Goal: Task Accomplishment & Management: Use online tool/utility

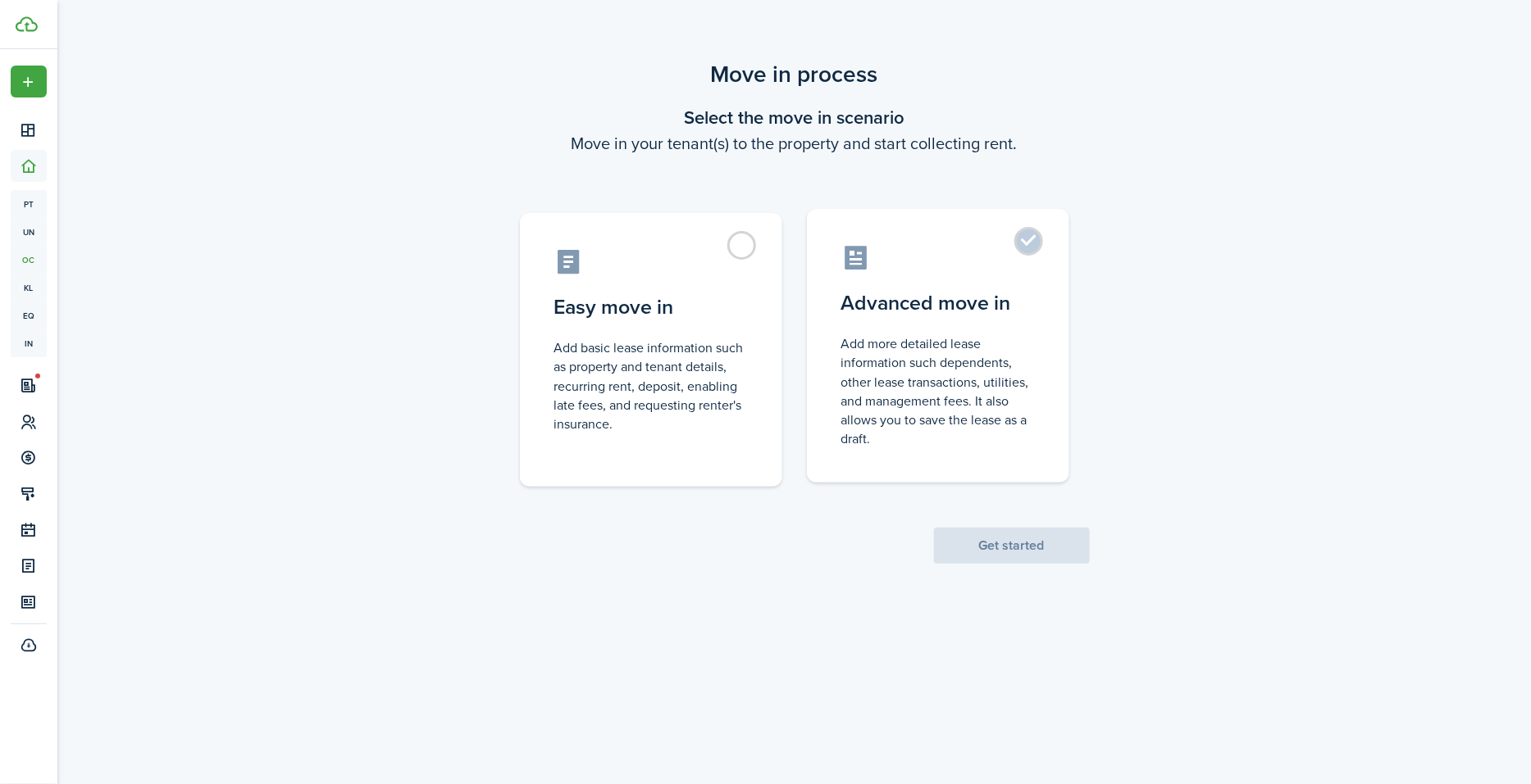
click at [994, 344] on control-radio-card-description "Add more detailed lease information such dependents, other lease transactions, …" at bounding box center [938, 392] width 194 height 114
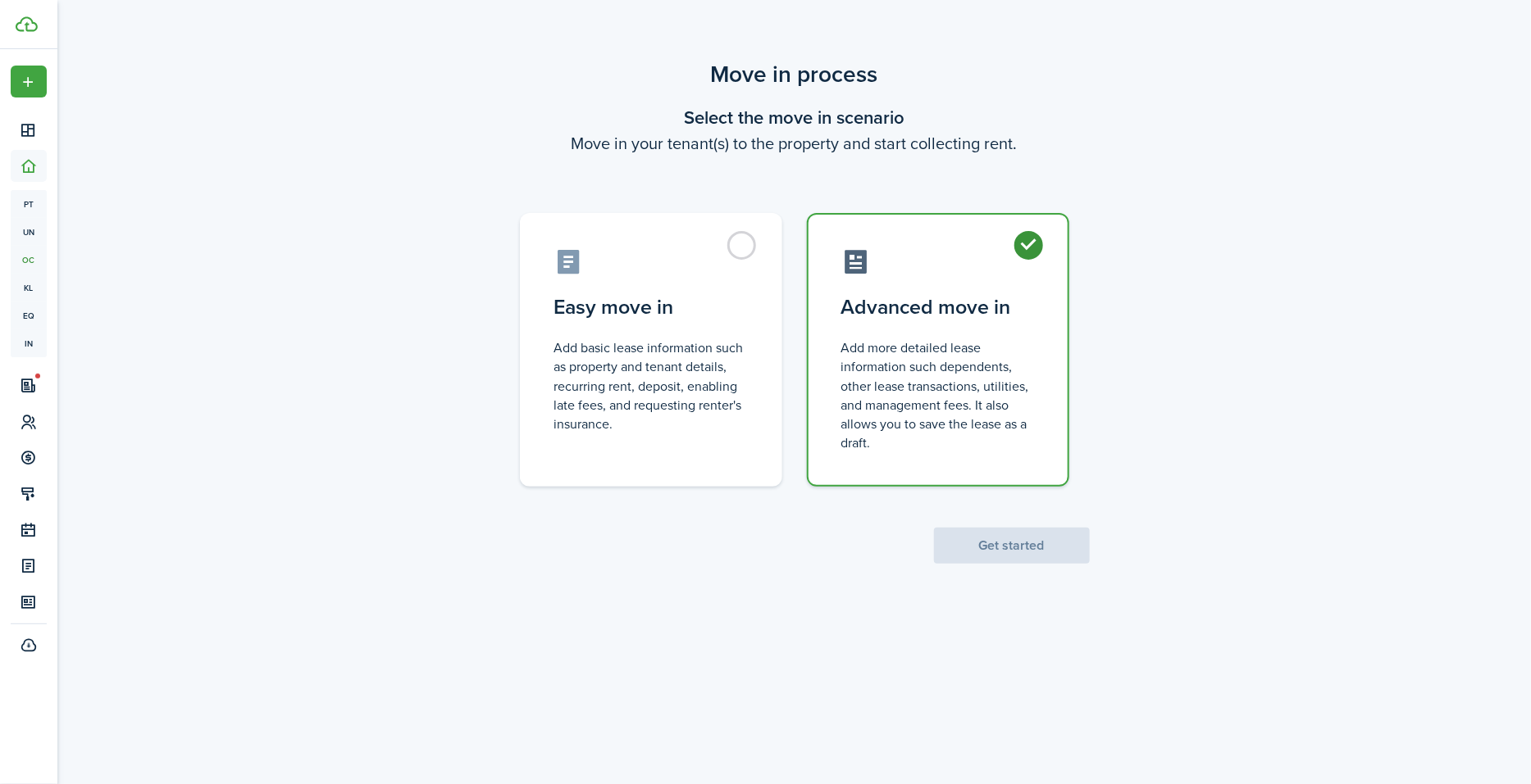
radio input "true"
click at [996, 555] on button "Get started" at bounding box center [1012, 546] width 156 height 36
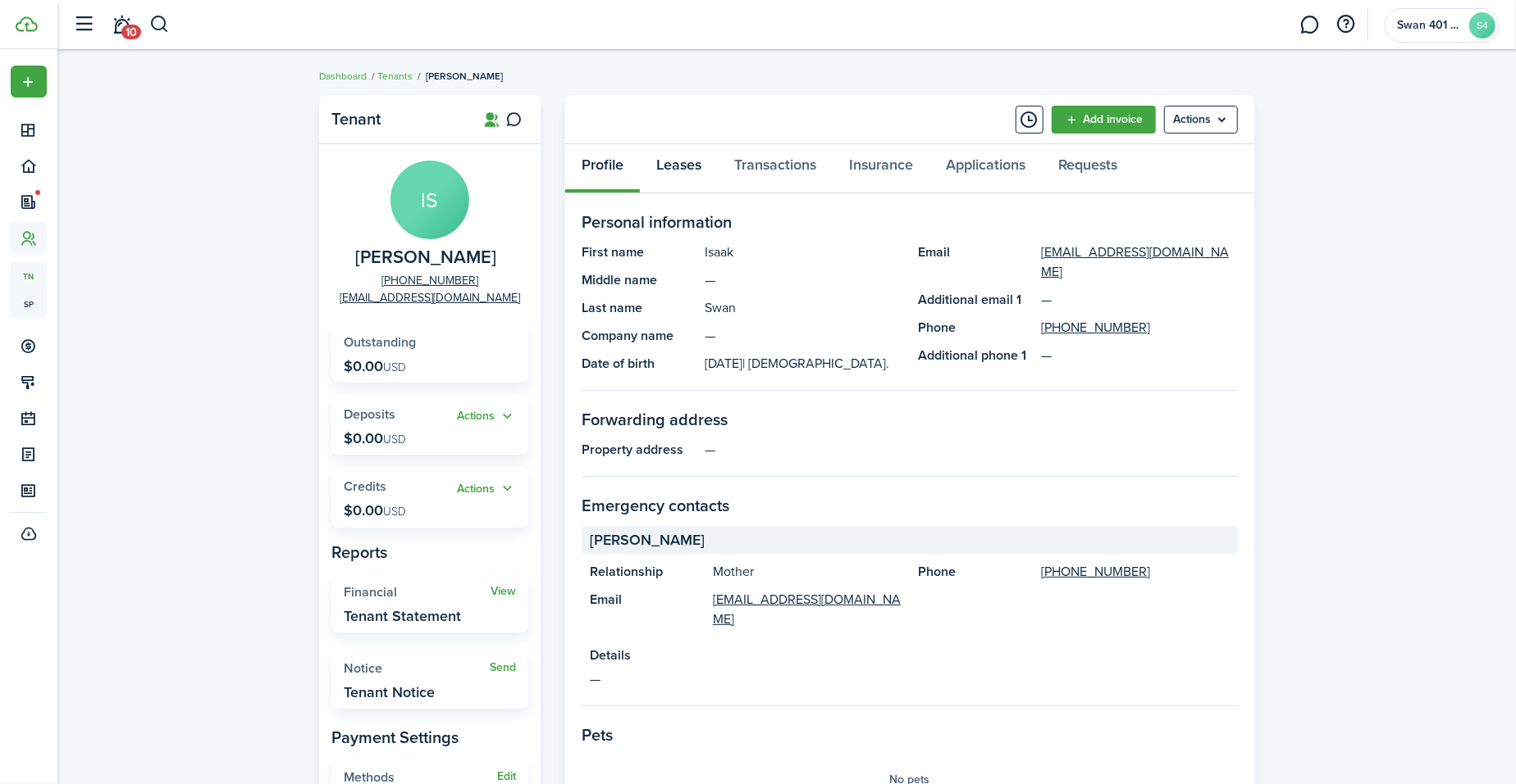
click at [682, 158] on link "Leases" at bounding box center [679, 168] width 78 height 49
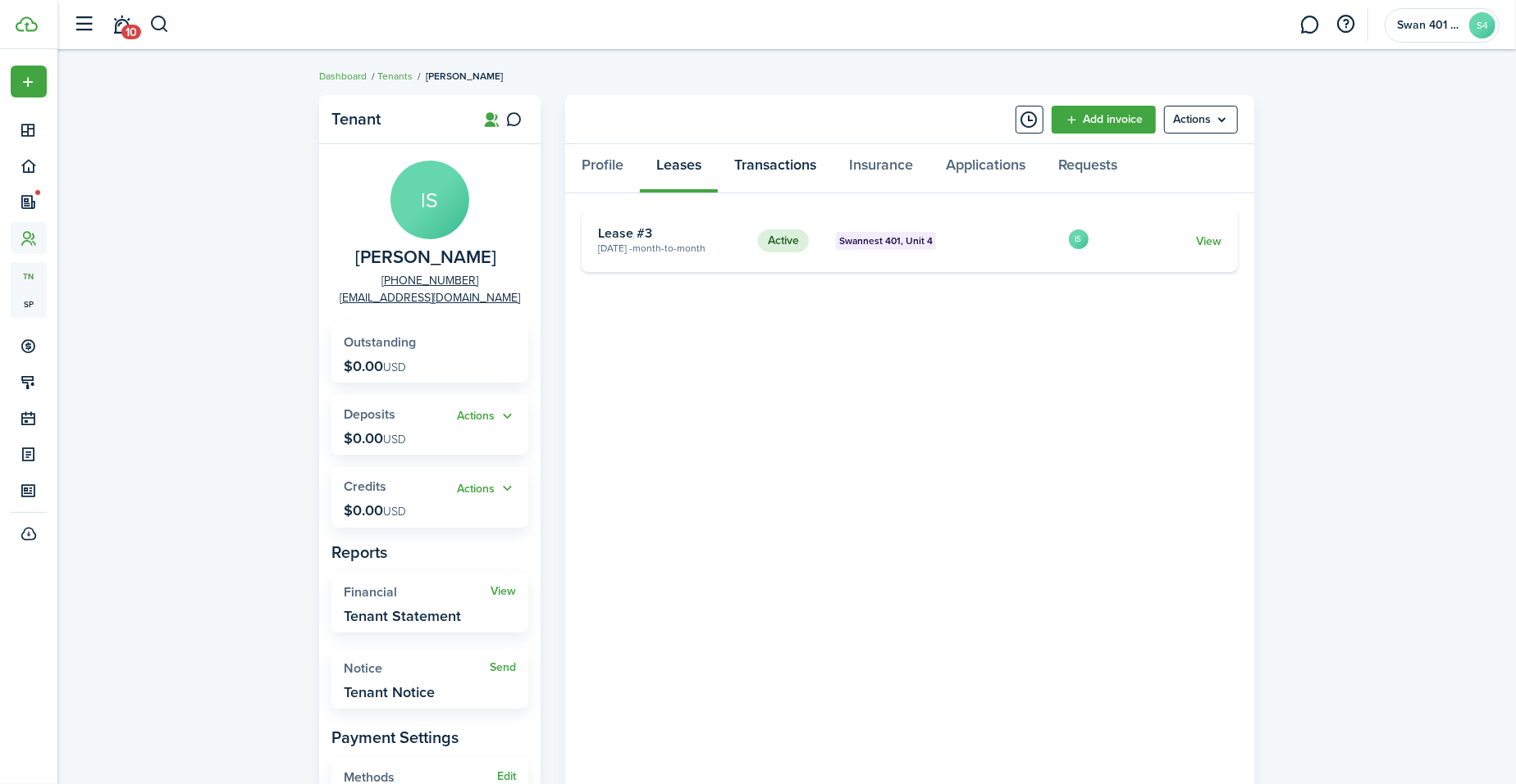
click at [771, 170] on link "Transactions" at bounding box center [774, 168] width 115 height 49
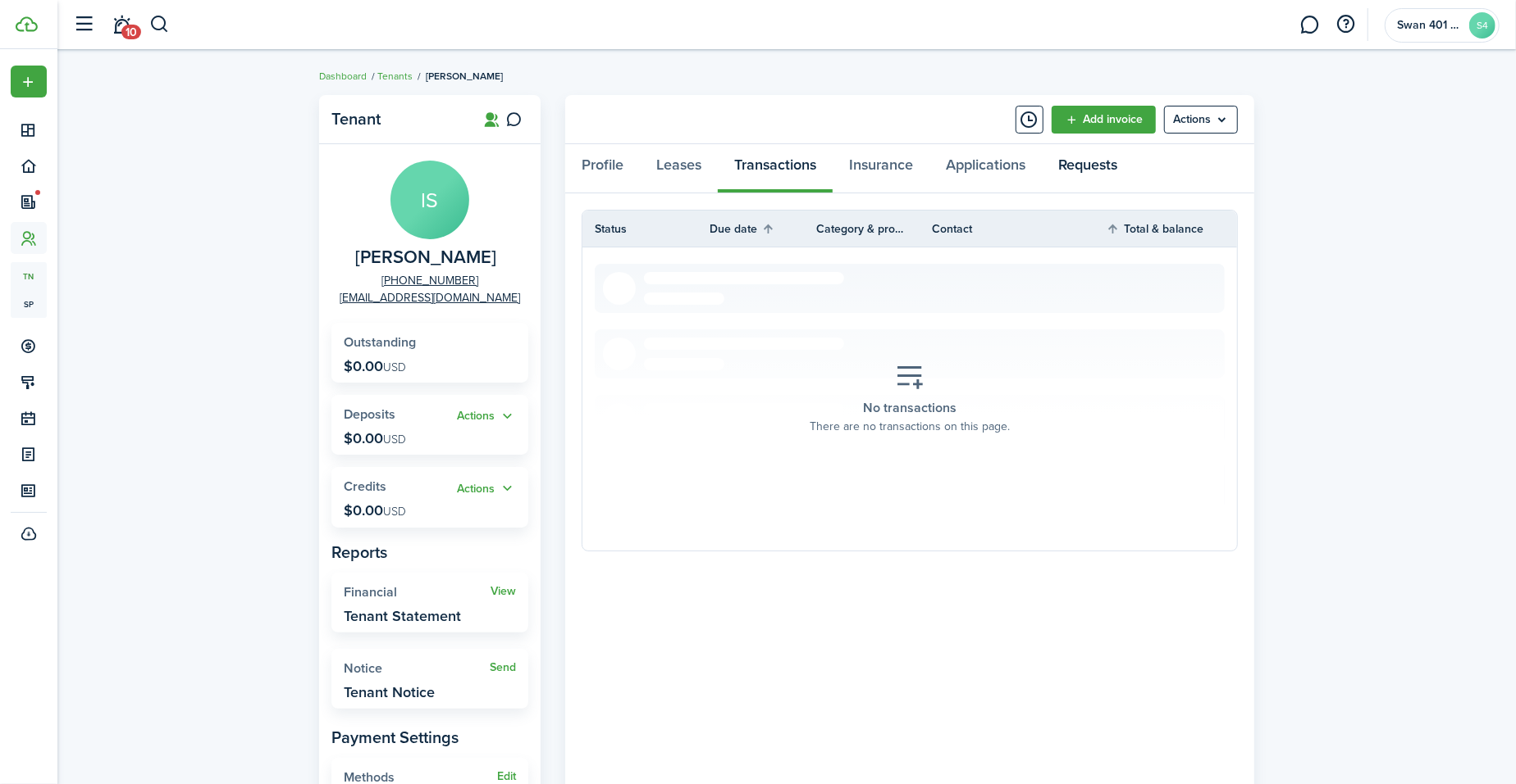
click at [1109, 166] on link "Requests" at bounding box center [1087, 168] width 92 height 49
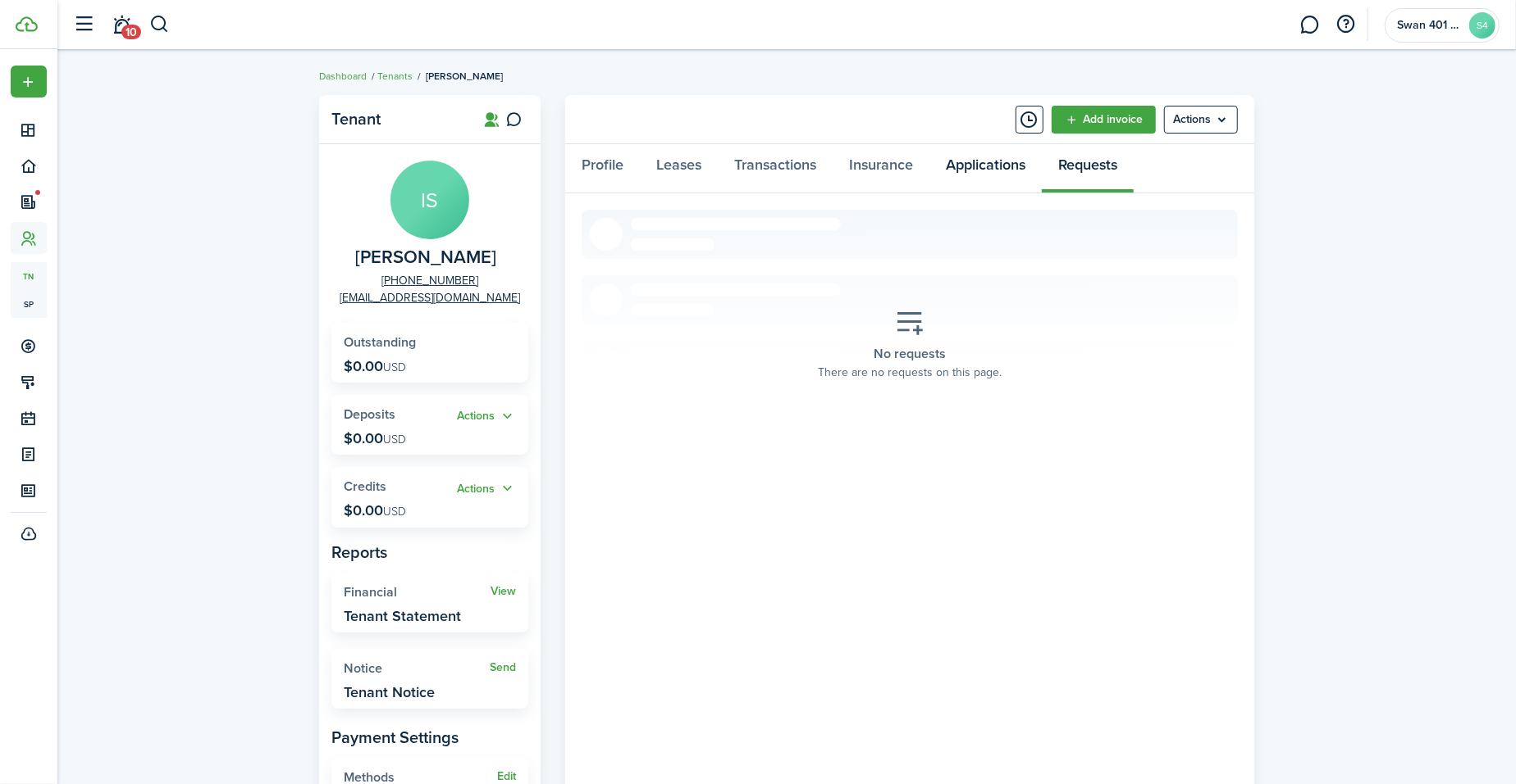
click at [973, 161] on link "Applications" at bounding box center [985, 168] width 112 height 49
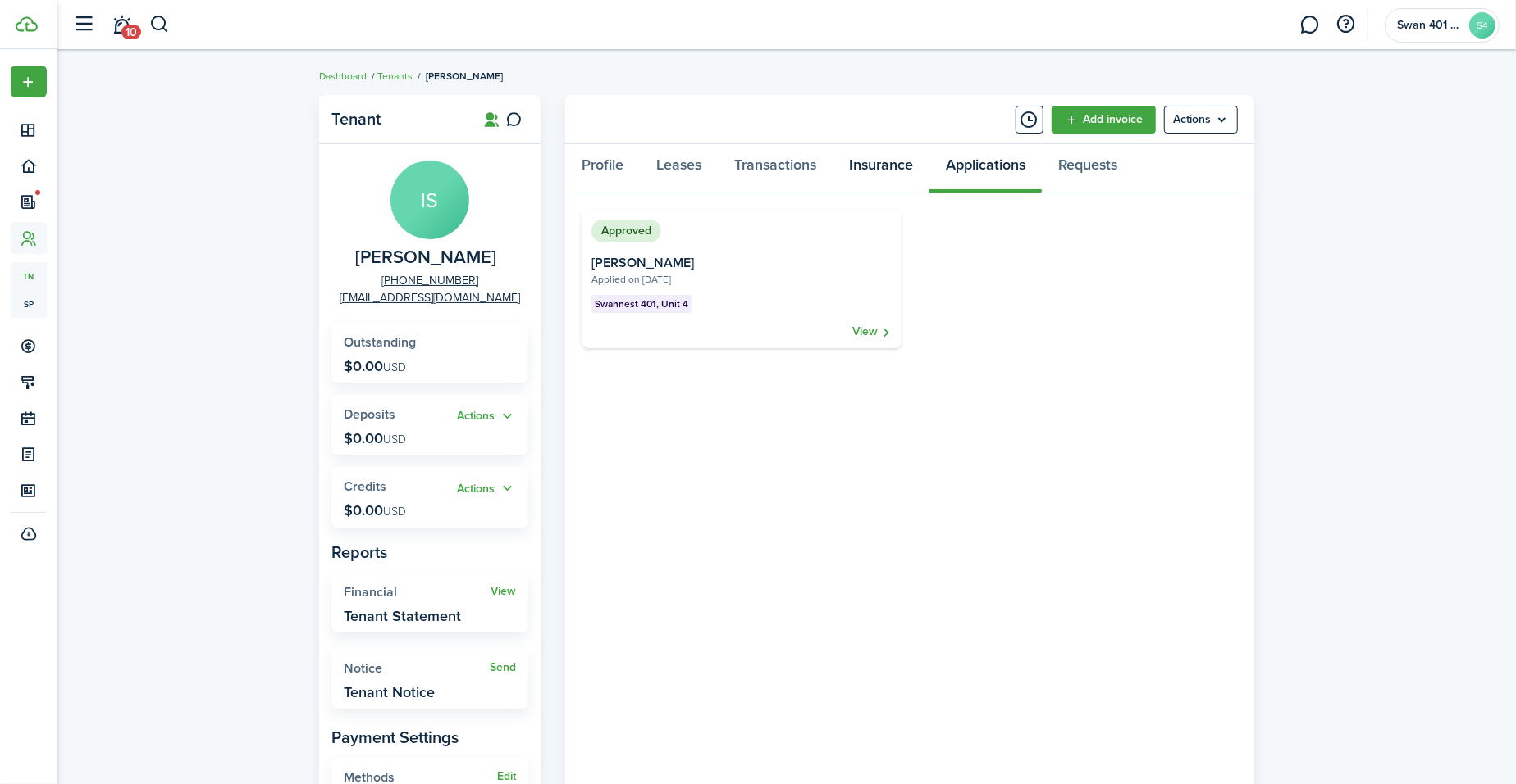
click at [880, 175] on link "Insurance" at bounding box center [880, 168] width 97 height 49
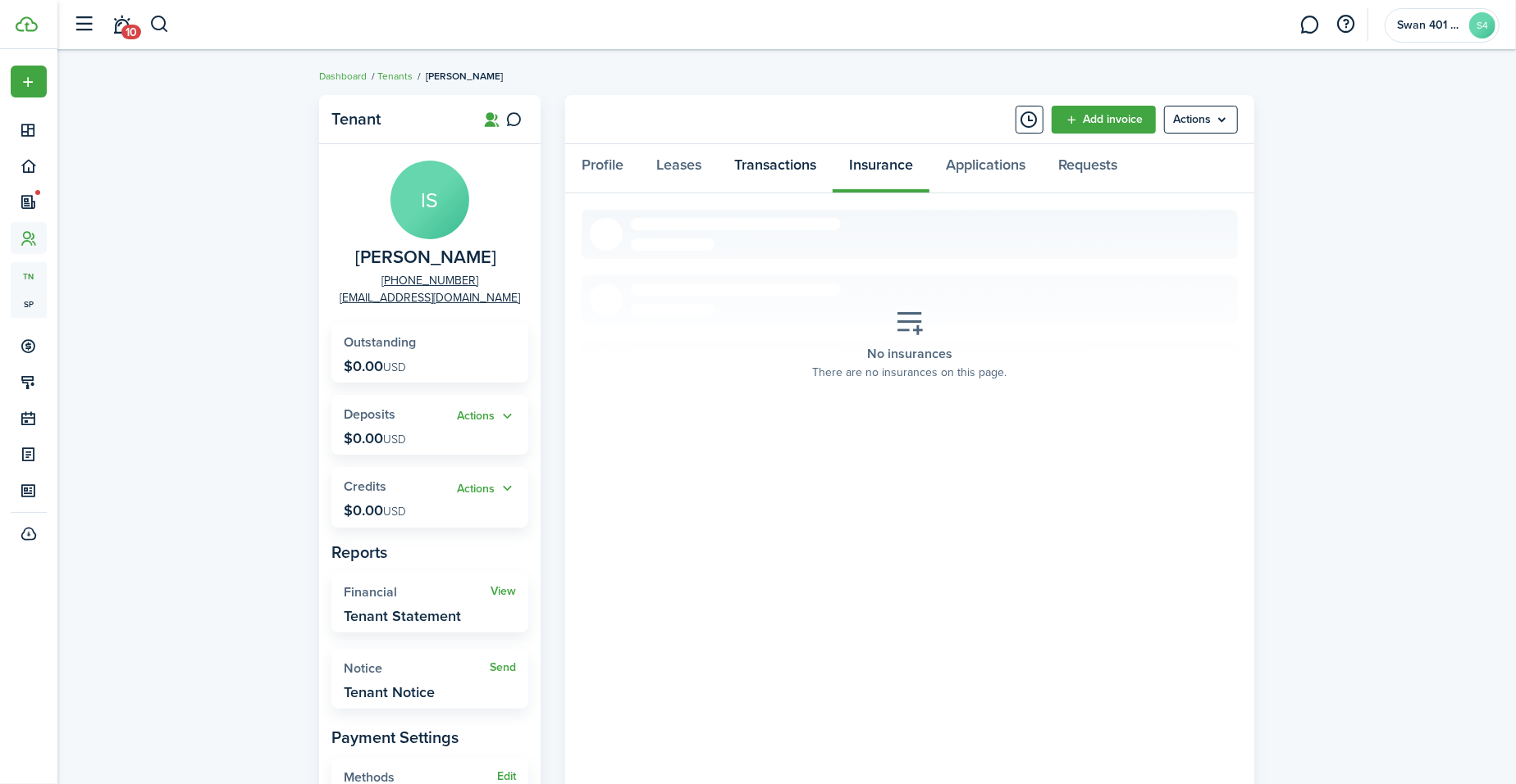
click at [764, 162] on link "Transactions" at bounding box center [774, 168] width 115 height 49
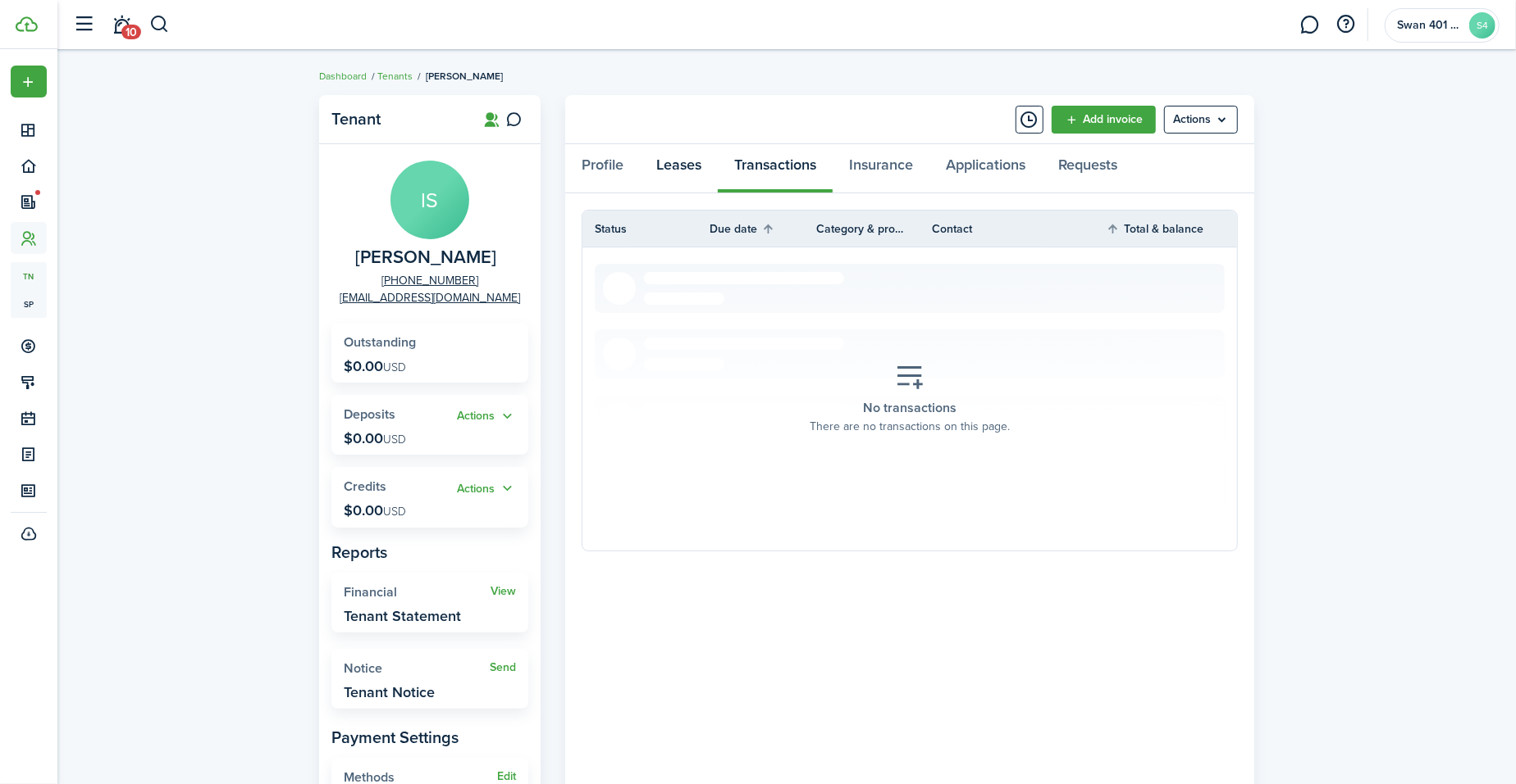
click at [658, 163] on link "Leases" at bounding box center [679, 168] width 78 height 49
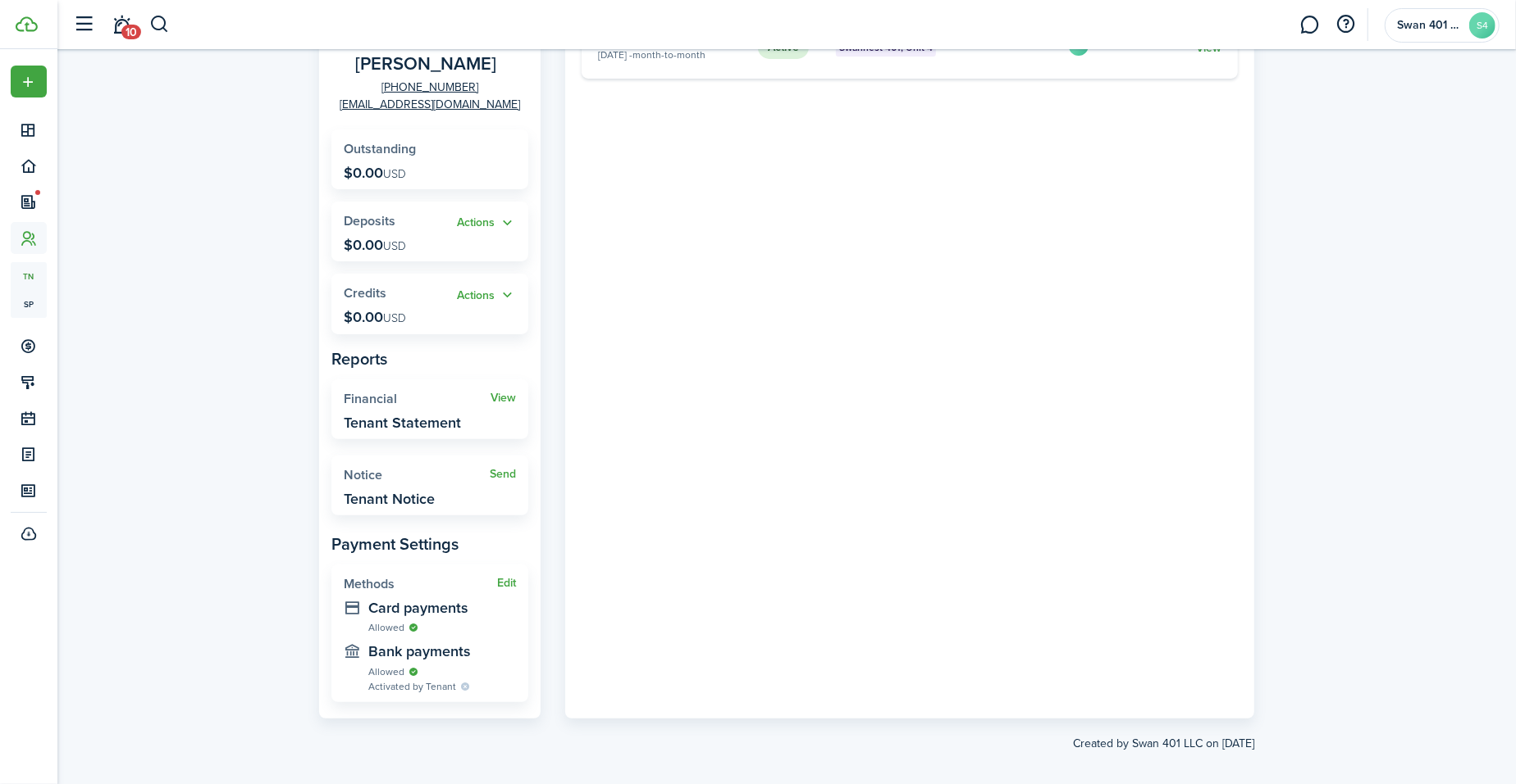
scroll to position [206, 0]
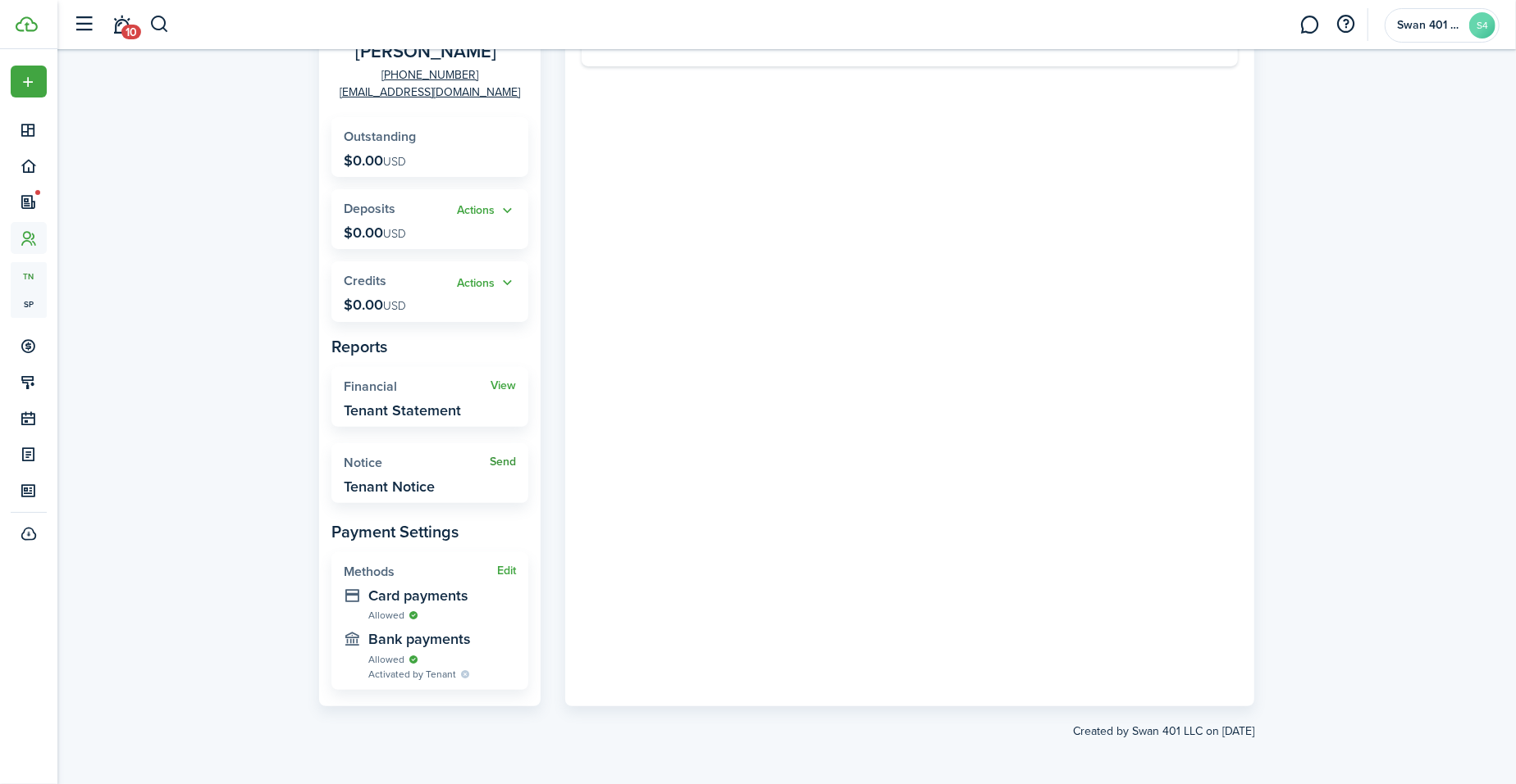
click at [501, 456] on link "Send" at bounding box center [503, 461] width 26 height 13
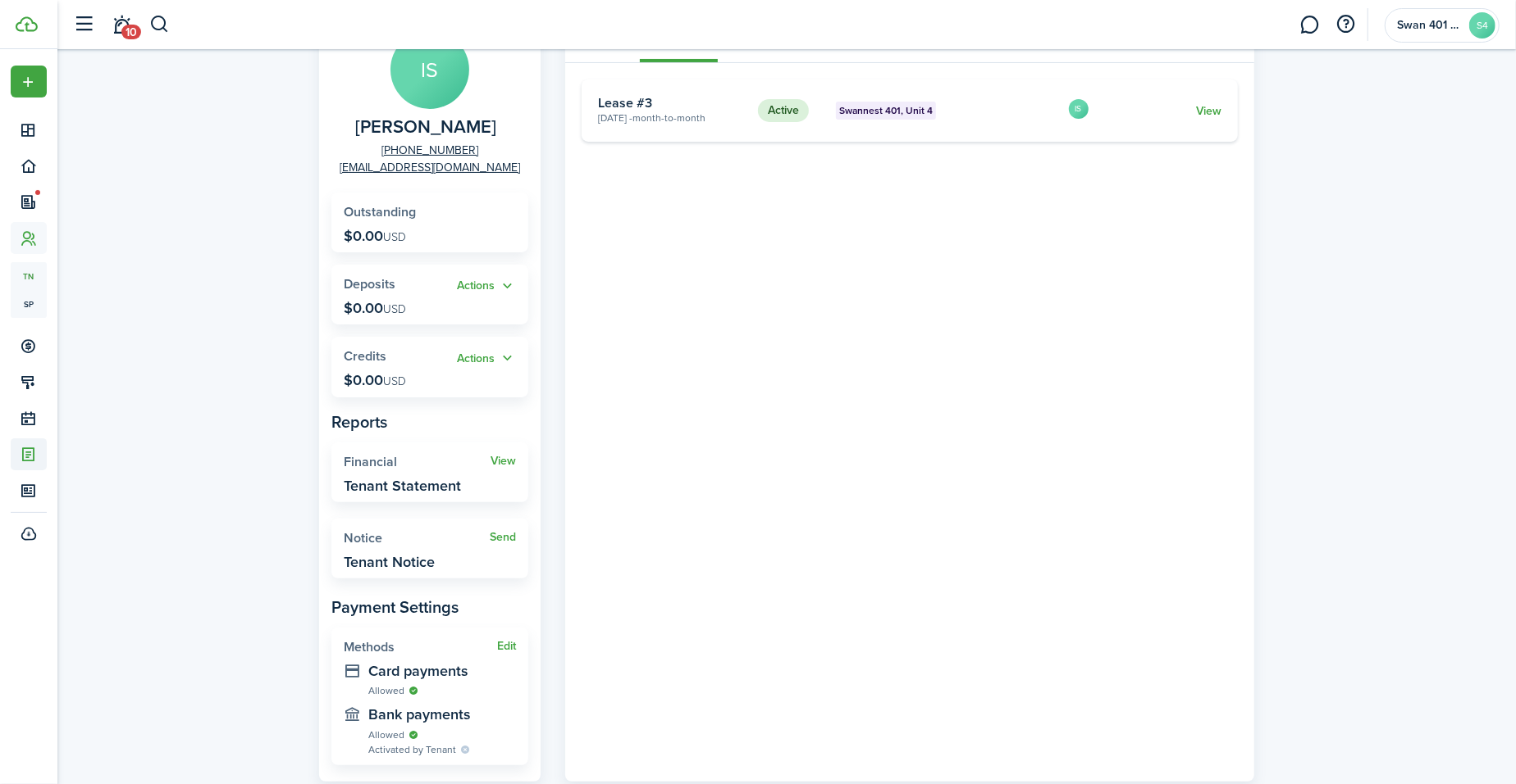
scroll to position [136, 0]
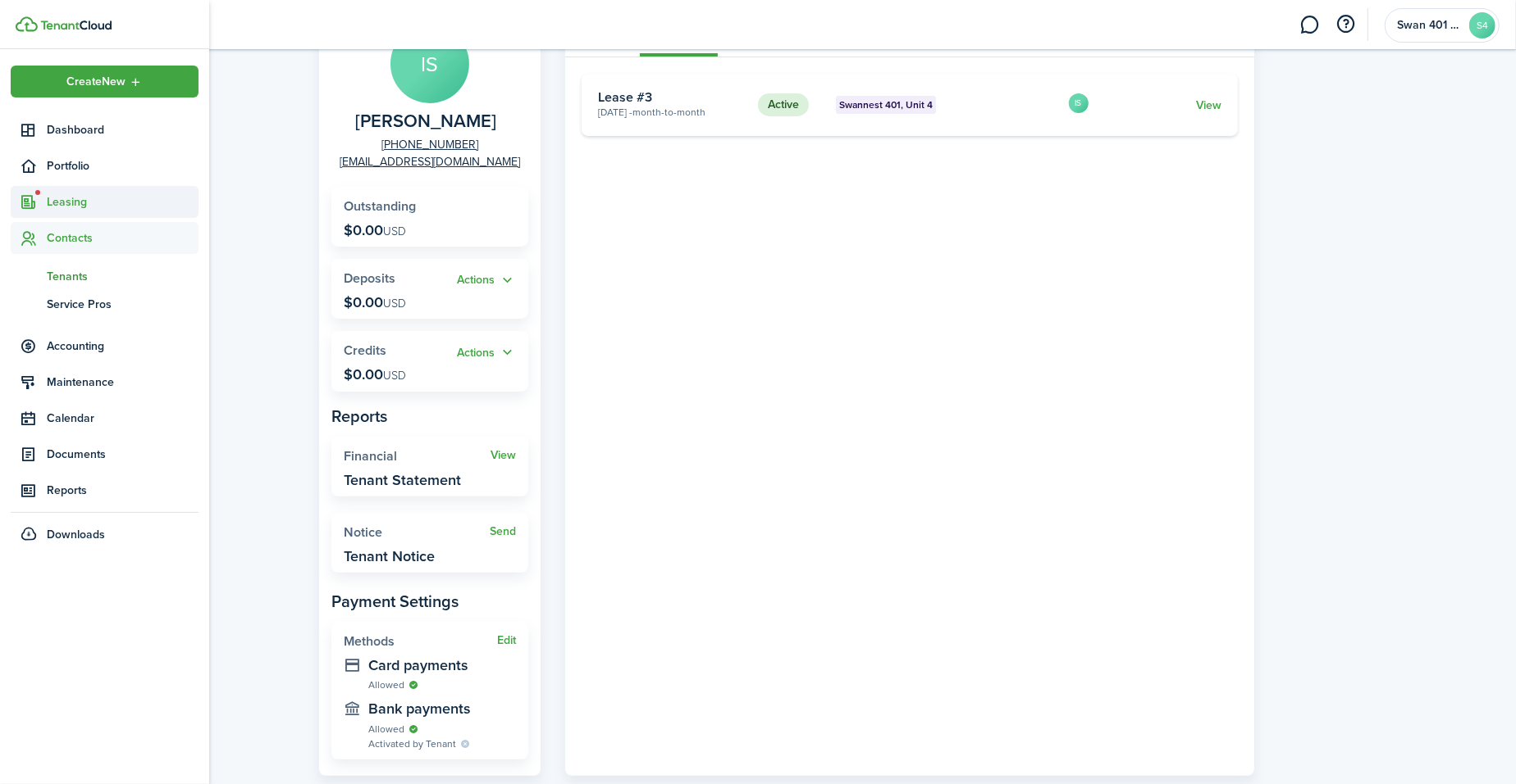
click at [77, 204] on span "Leasing" at bounding box center [123, 202] width 152 height 17
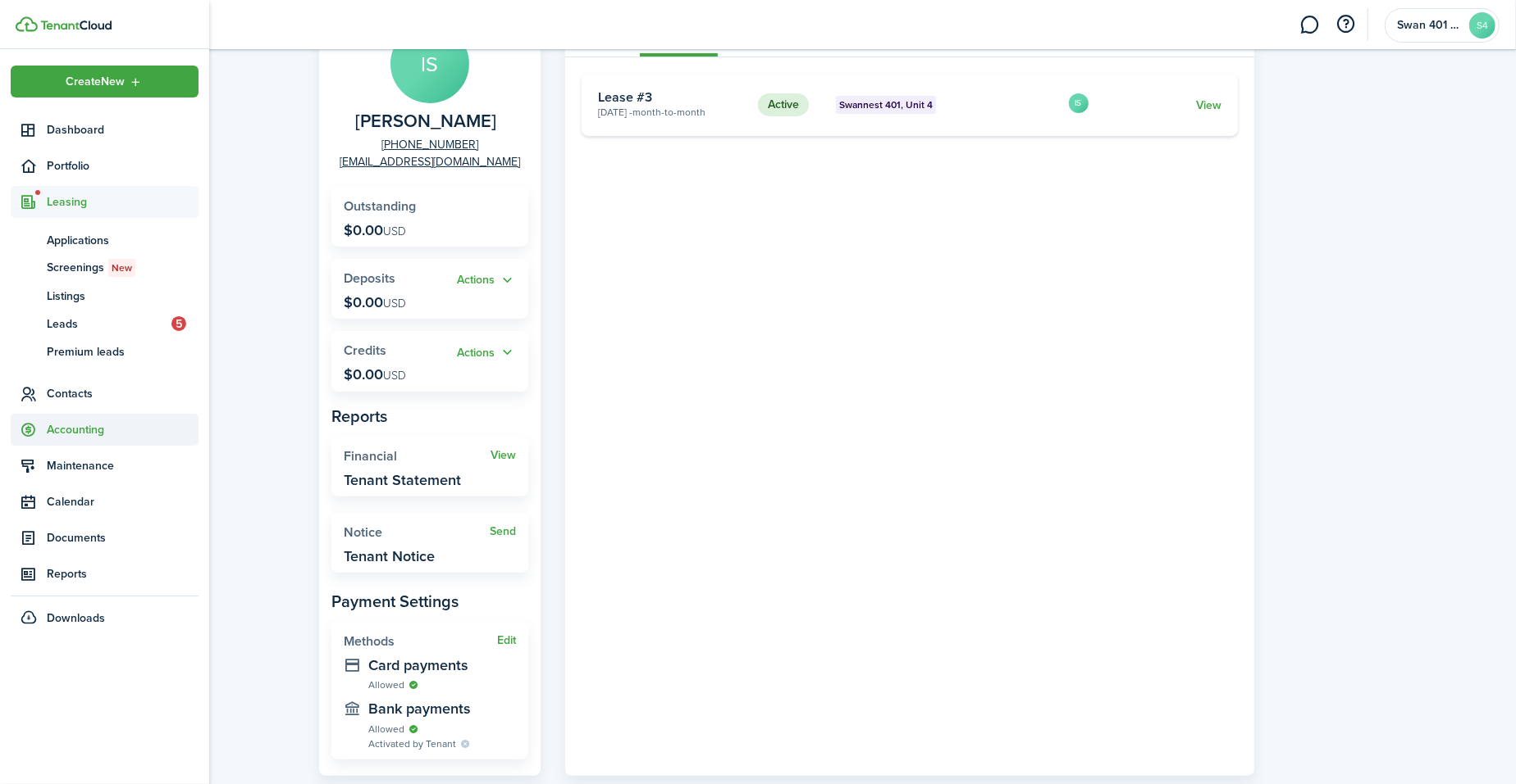
click at [123, 428] on span "Accounting" at bounding box center [123, 429] width 152 height 17
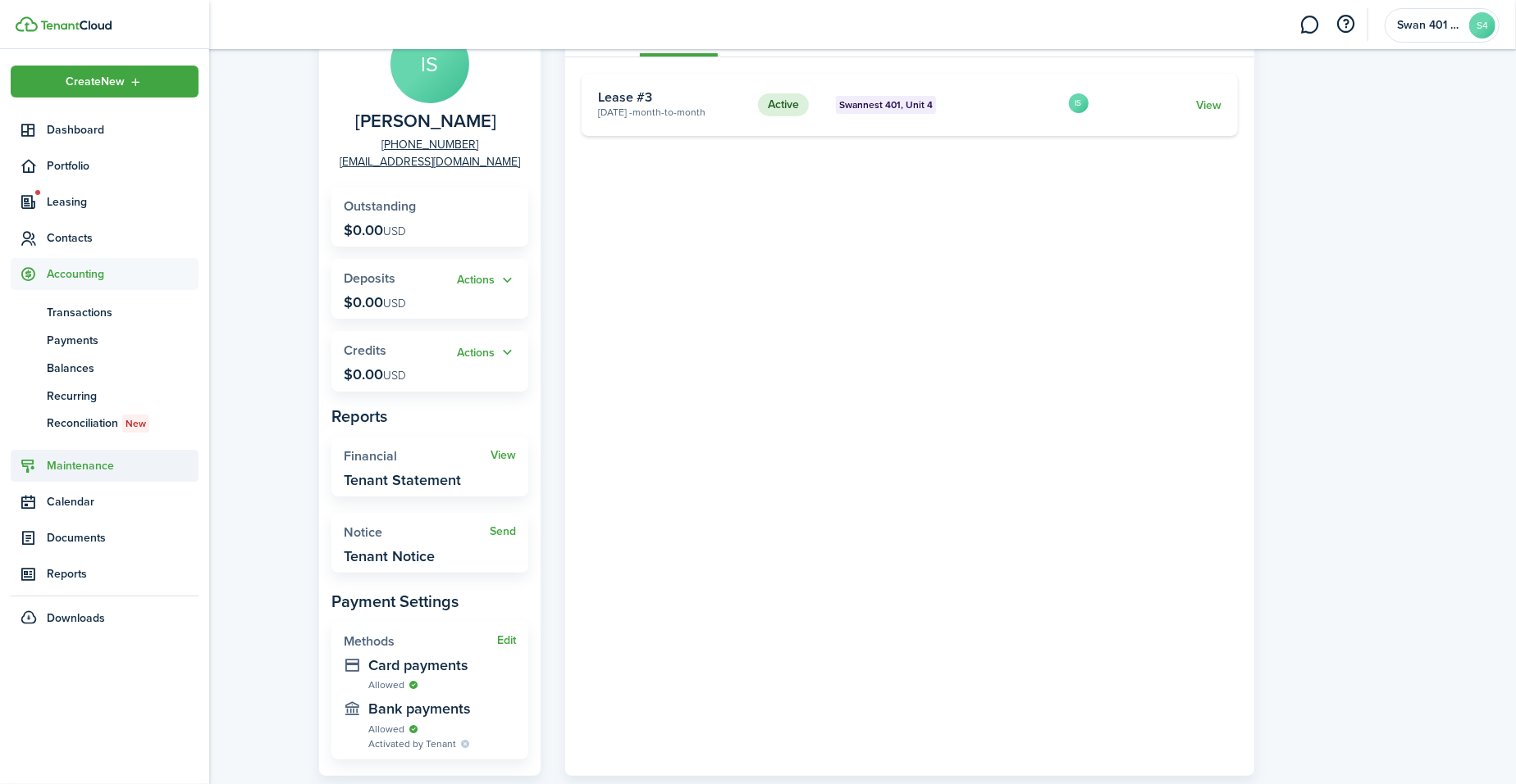
click at [107, 457] on span "Maintenance" at bounding box center [123, 465] width 152 height 17
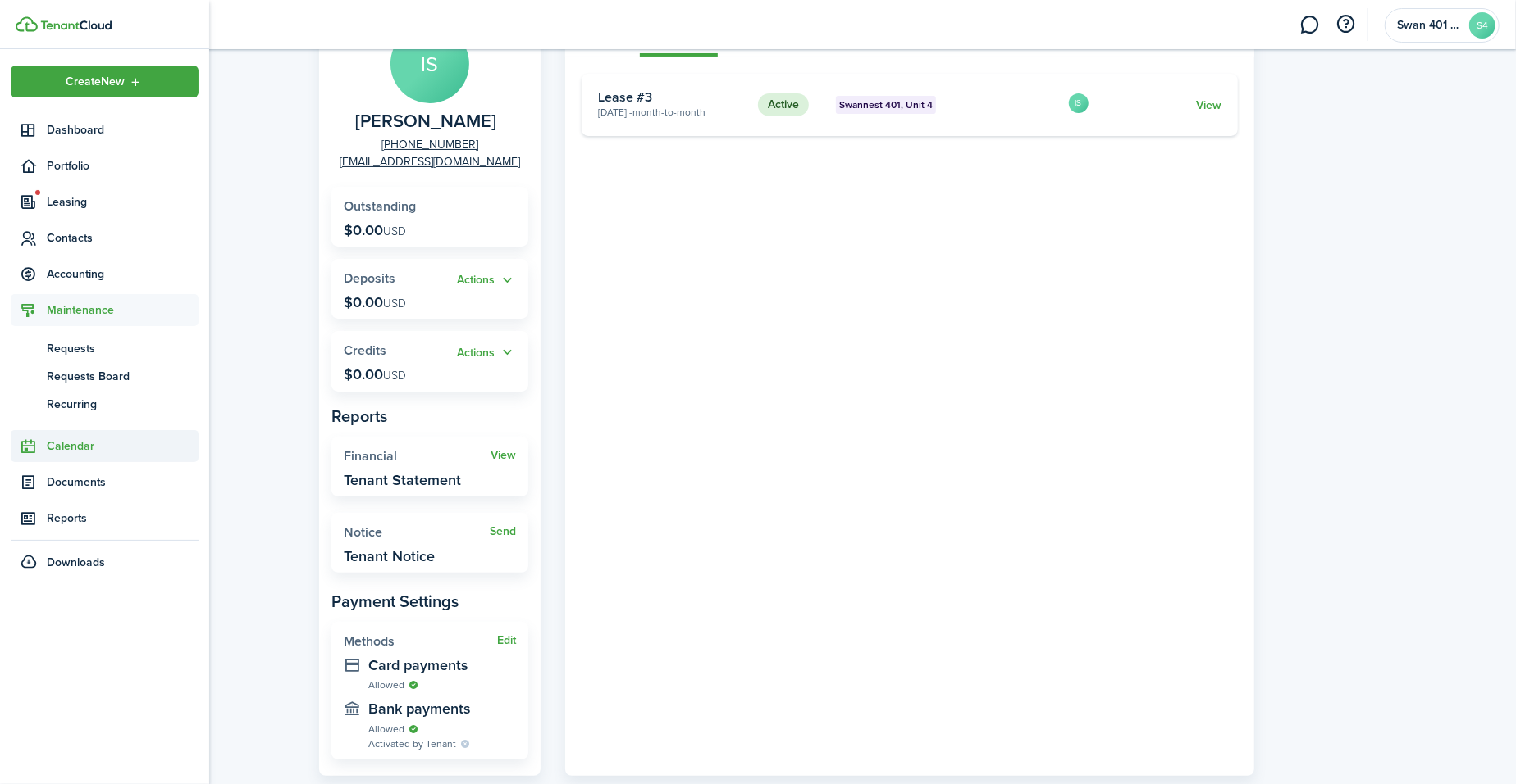
click at [135, 449] on span "Calendar" at bounding box center [123, 445] width 152 height 17
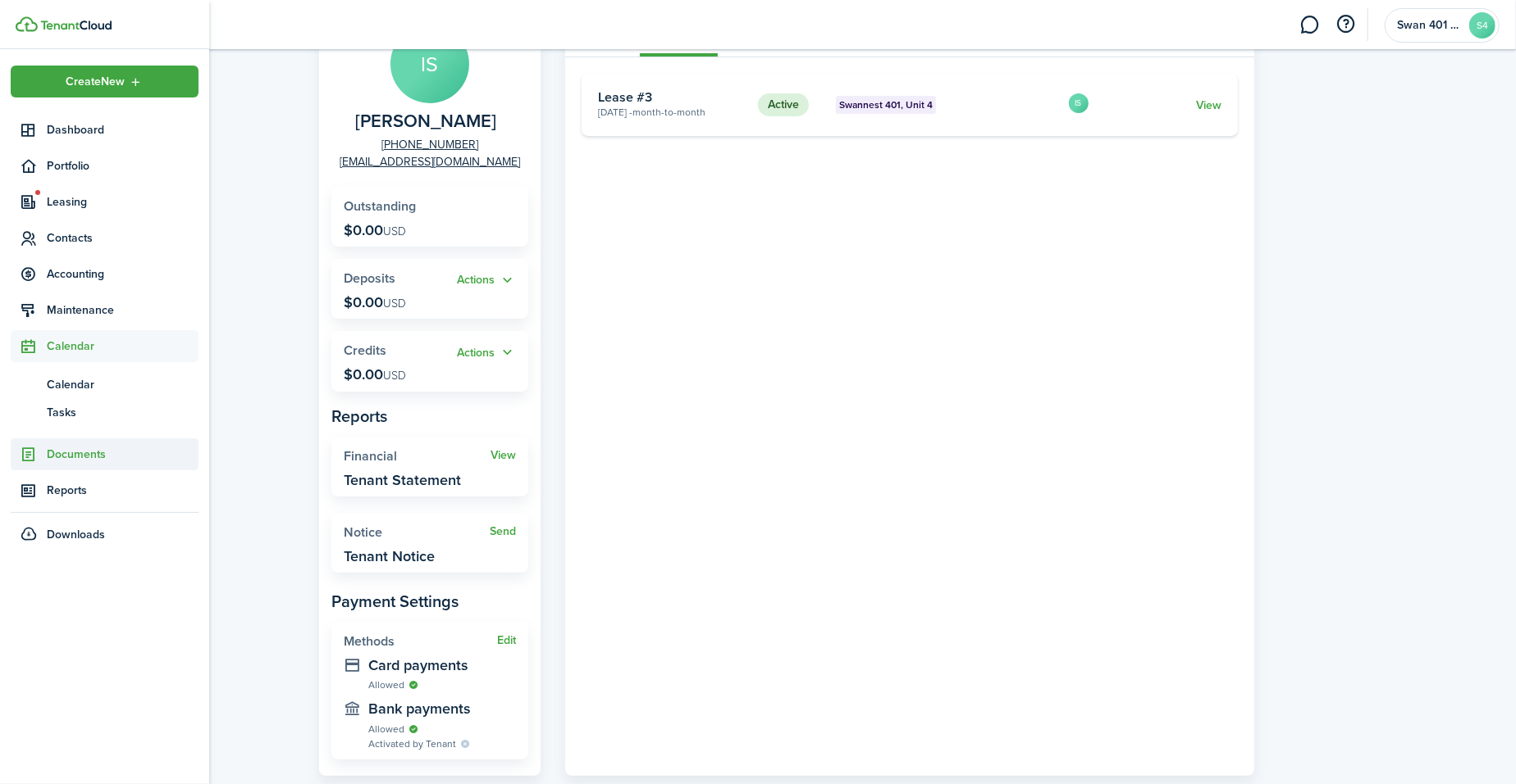
click at [136, 447] on span "Documents" at bounding box center [123, 453] width 152 height 17
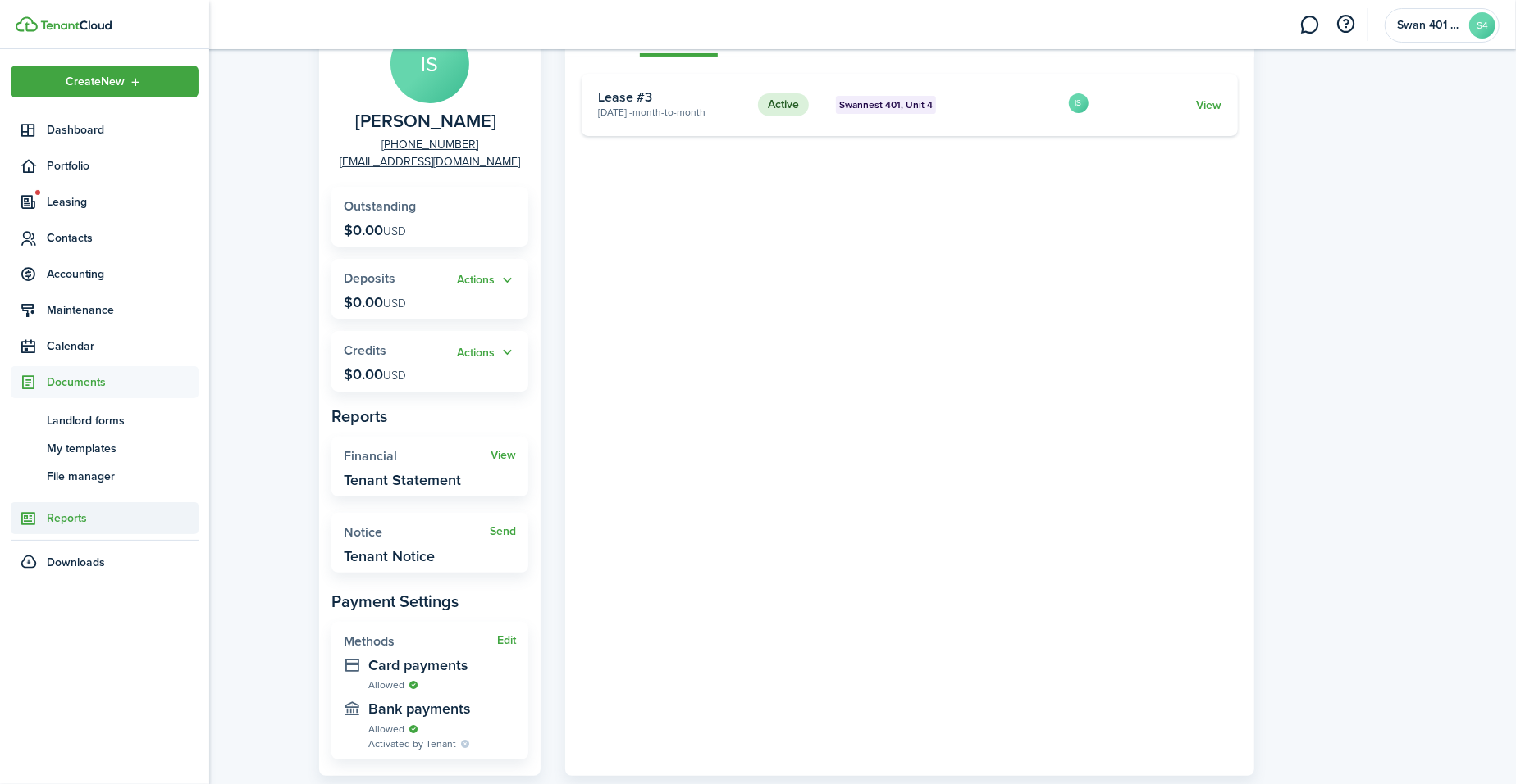
click at [130, 518] on span "Reports" at bounding box center [123, 518] width 152 height 17
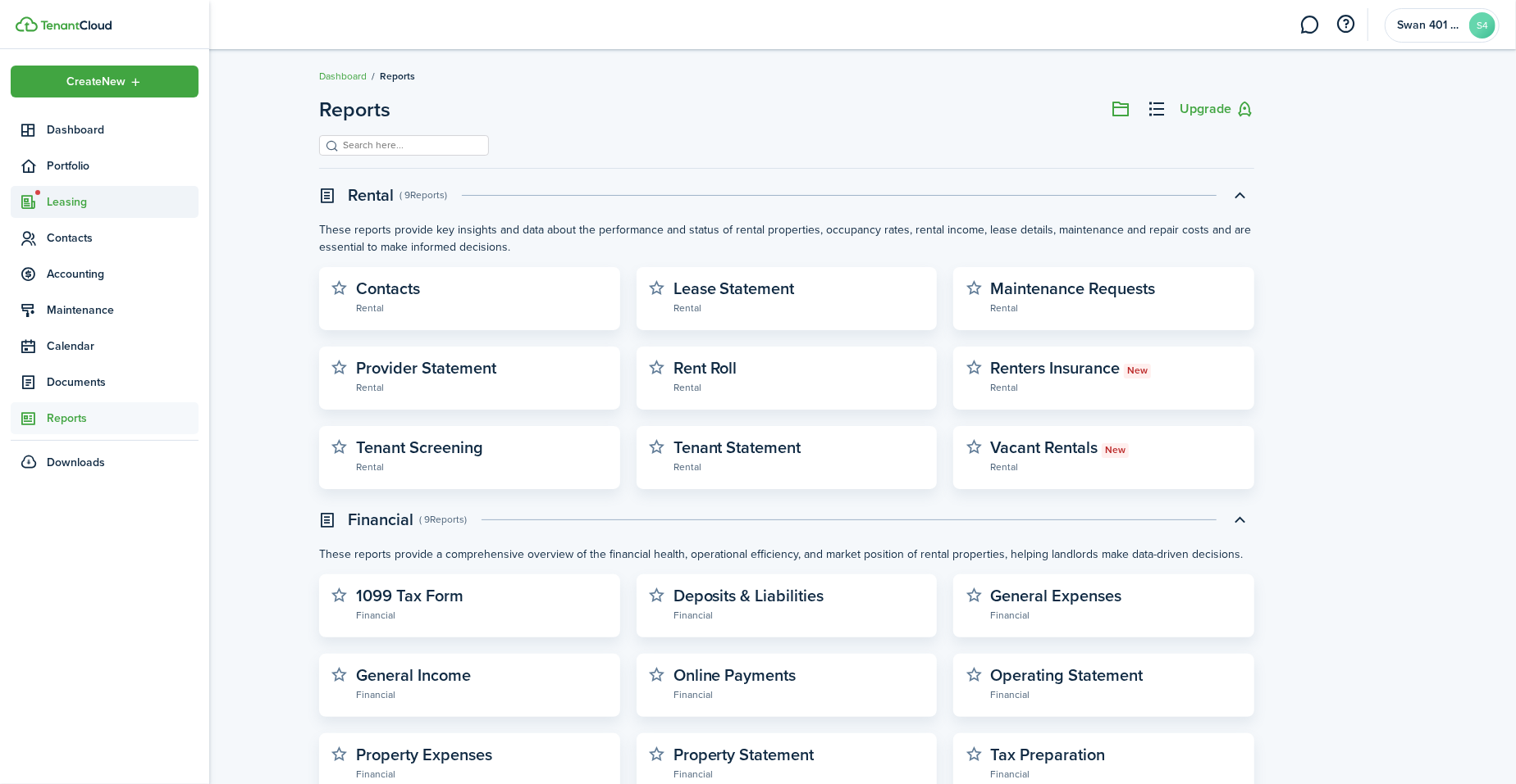
click at [74, 186] on span "Leasing" at bounding box center [105, 202] width 188 height 32
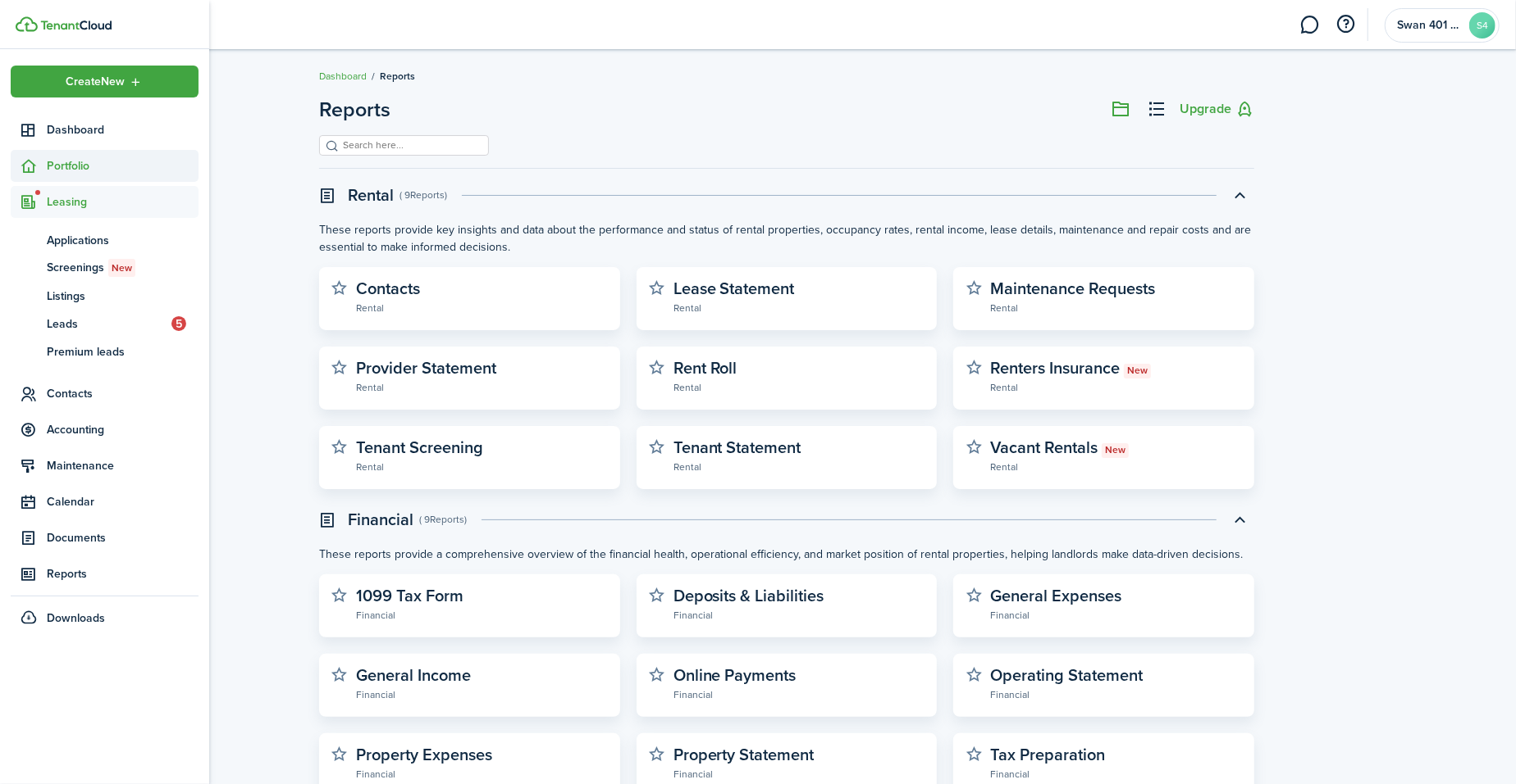
click at [88, 158] on span "Portfolio" at bounding box center [123, 166] width 152 height 17
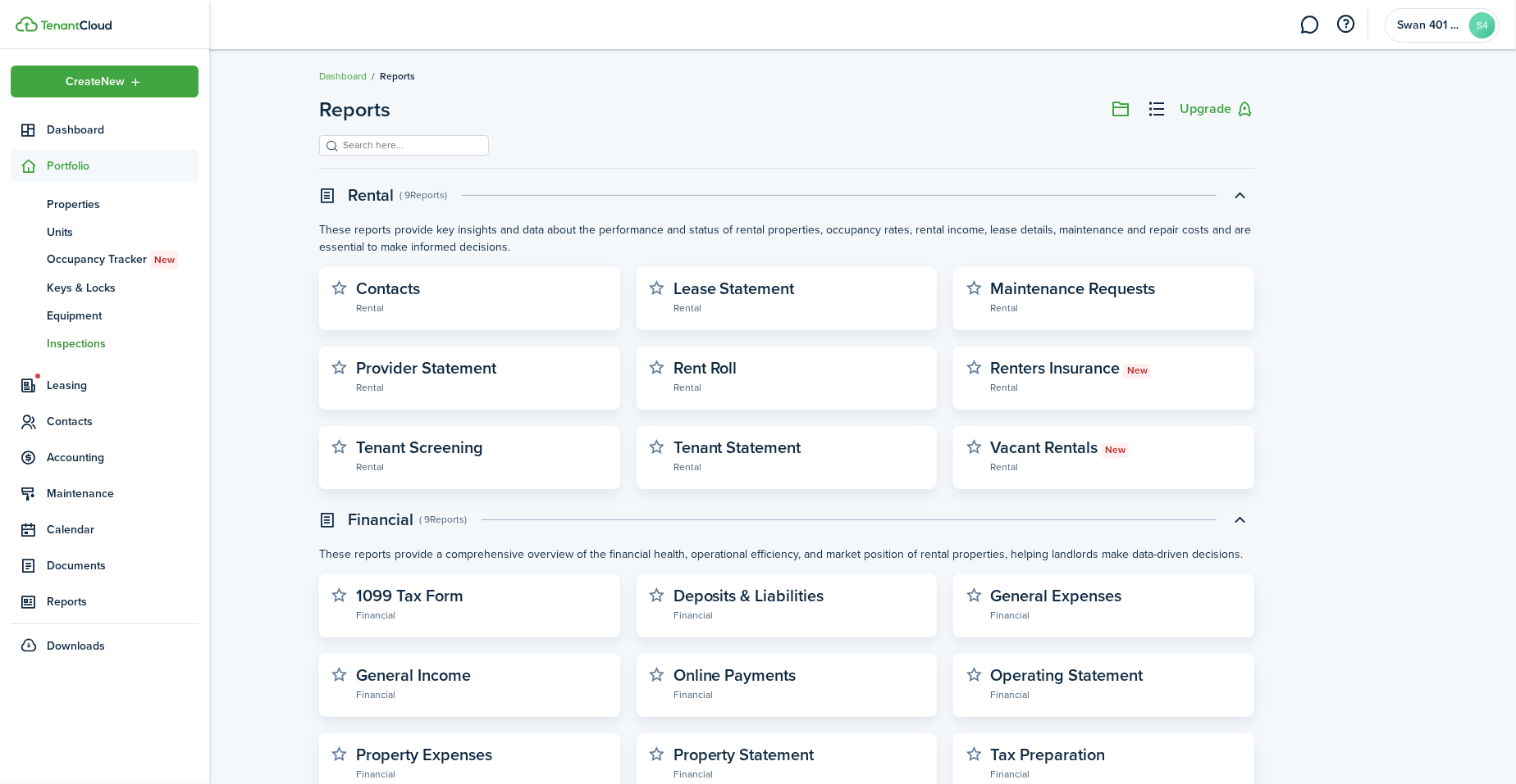
click at [89, 340] on span "Inspections" at bounding box center [123, 344] width 152 height 17
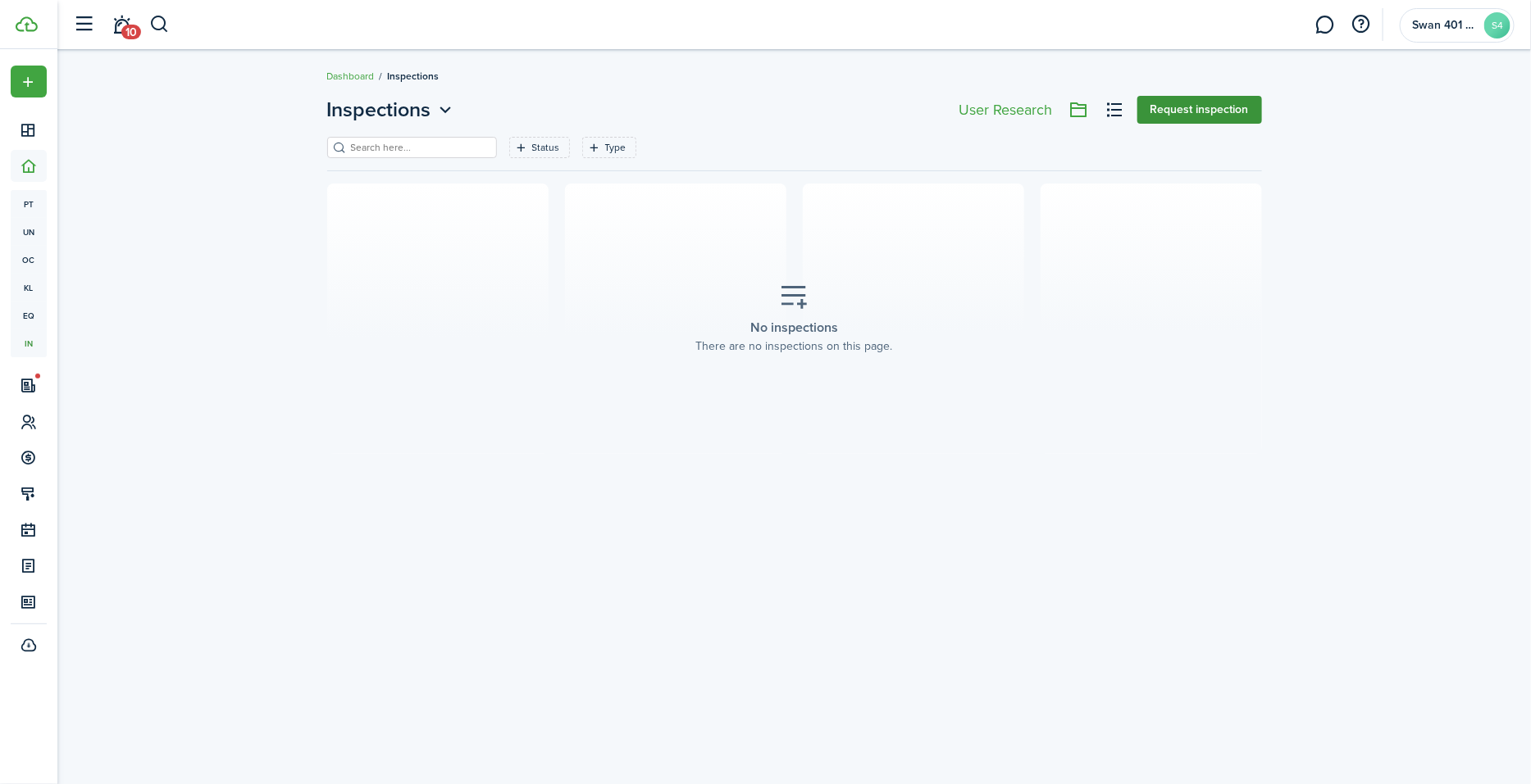
click at [1241, 122] on button "Request inspection" at bounding box center [1199, 110] width 125 height 28
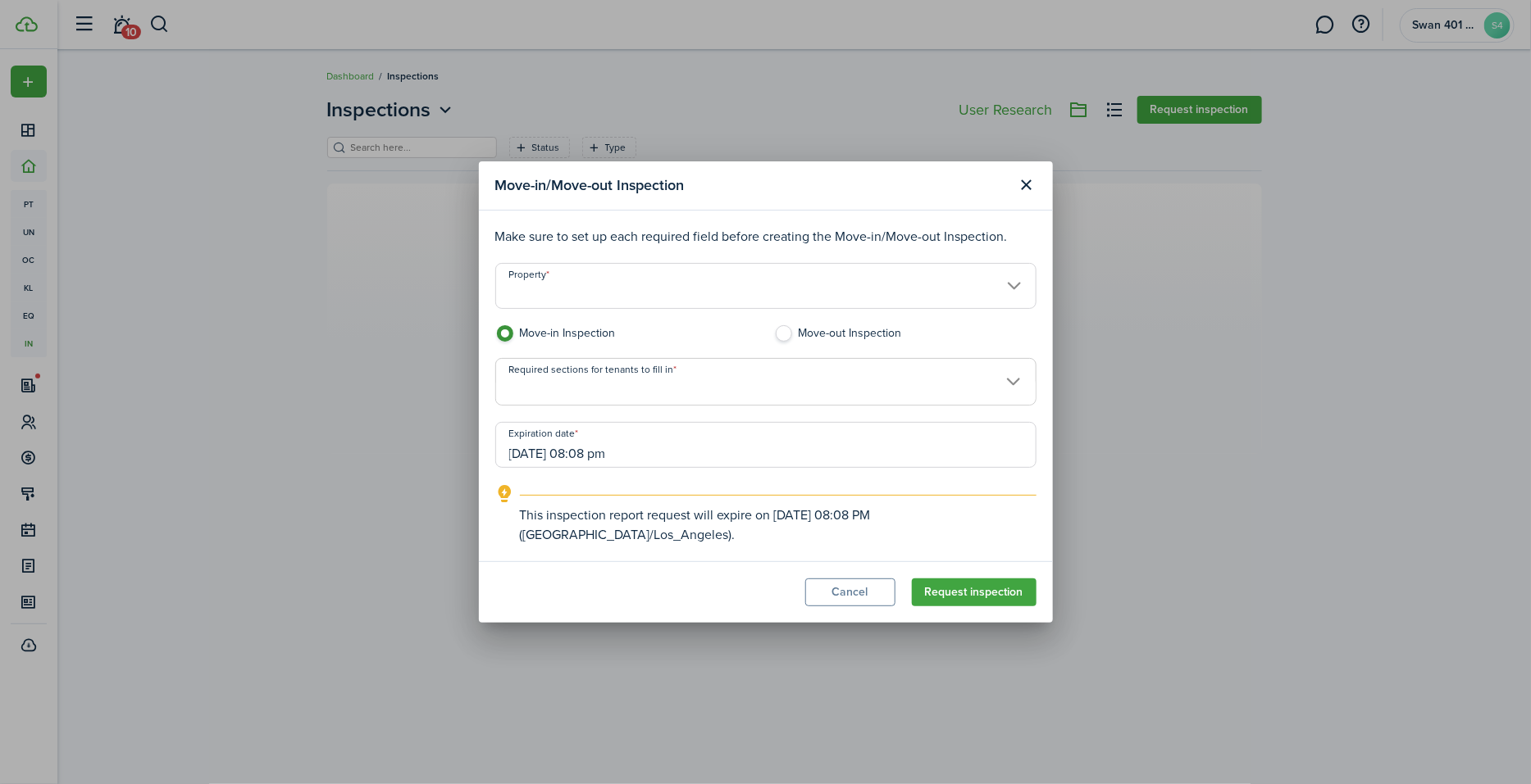
click at [605, 290] on input "Property" at bounding box center [766, 286] width 542 height 46
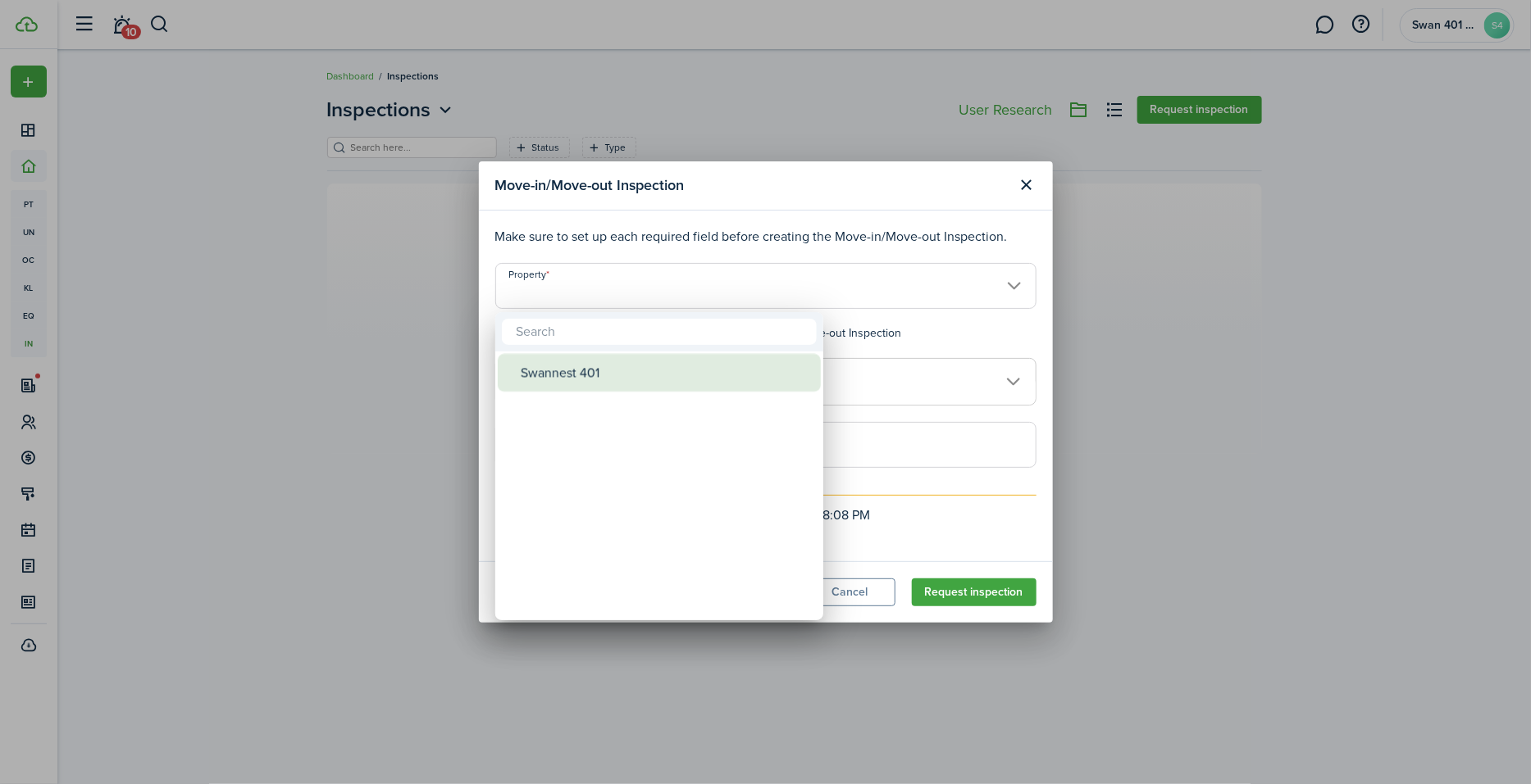
click at [575, 363] on div "Swannest 401" at bounding box center [666, 374] width 291 height 38
type input "Swannest 401"
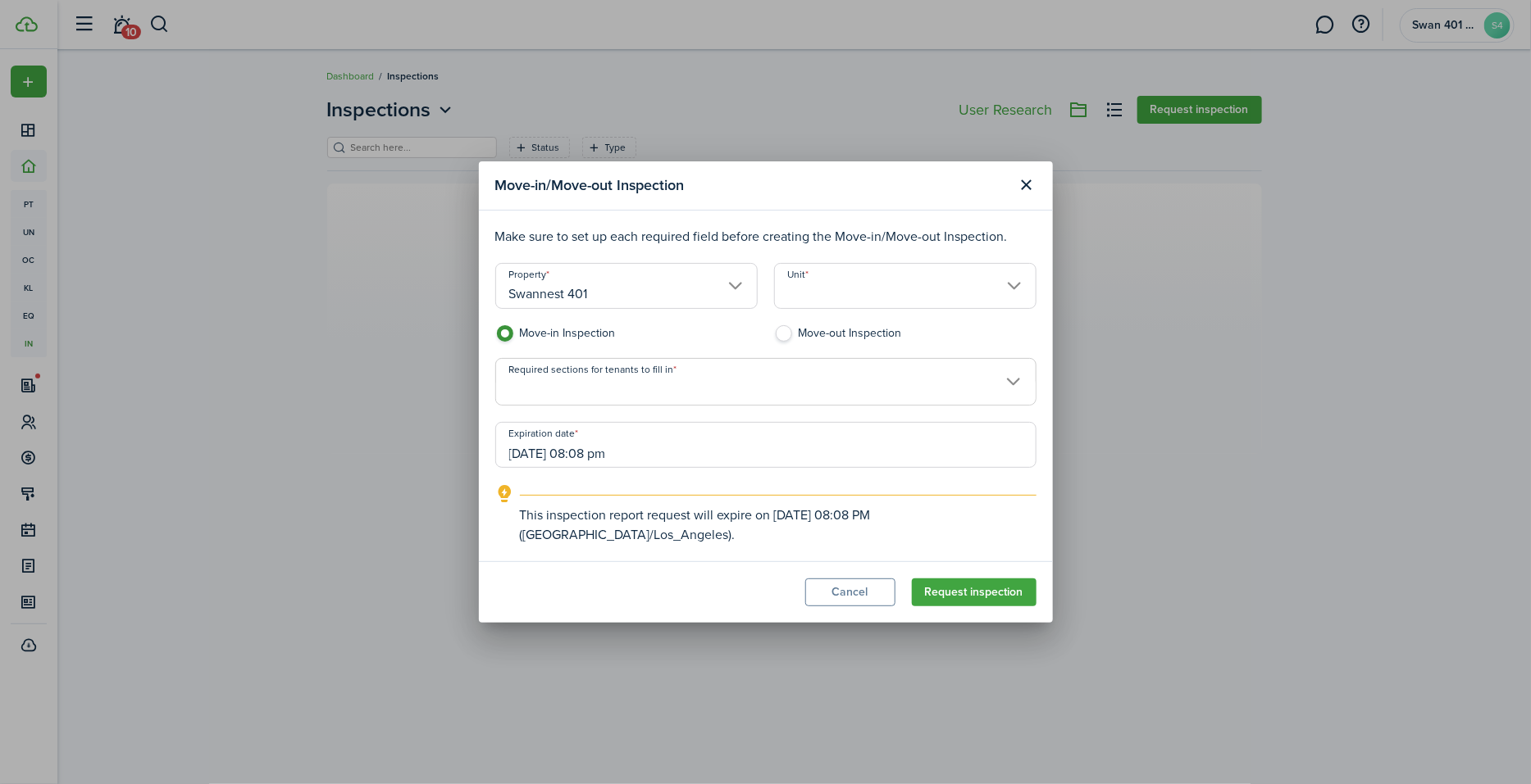
click at [870, 272] on input "Unit" at bounding box center [905, 286] width 263 height 46
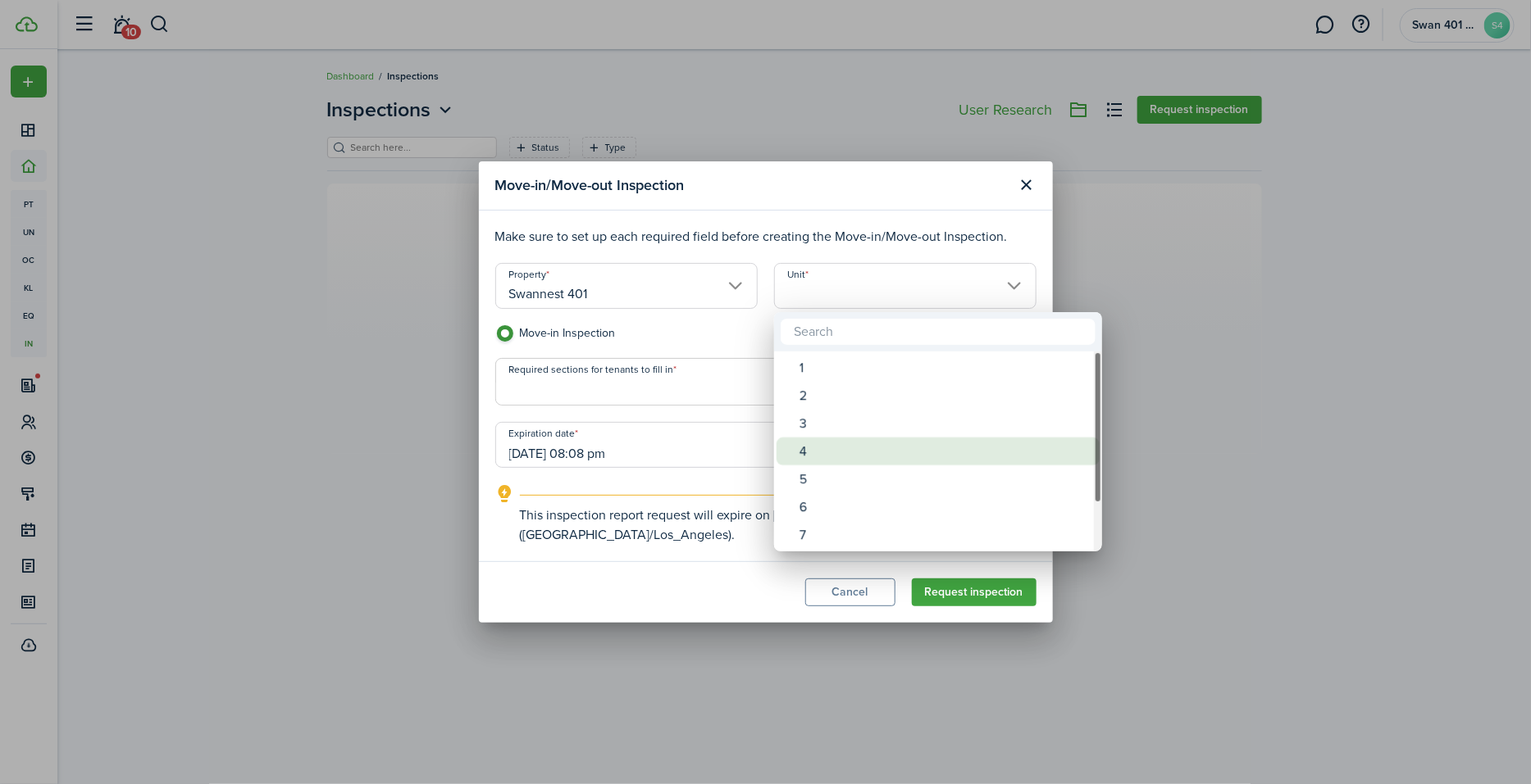
click at [854, 448] on div "4" at bounding box center [944, 451] width 291 height 28
type input "4"
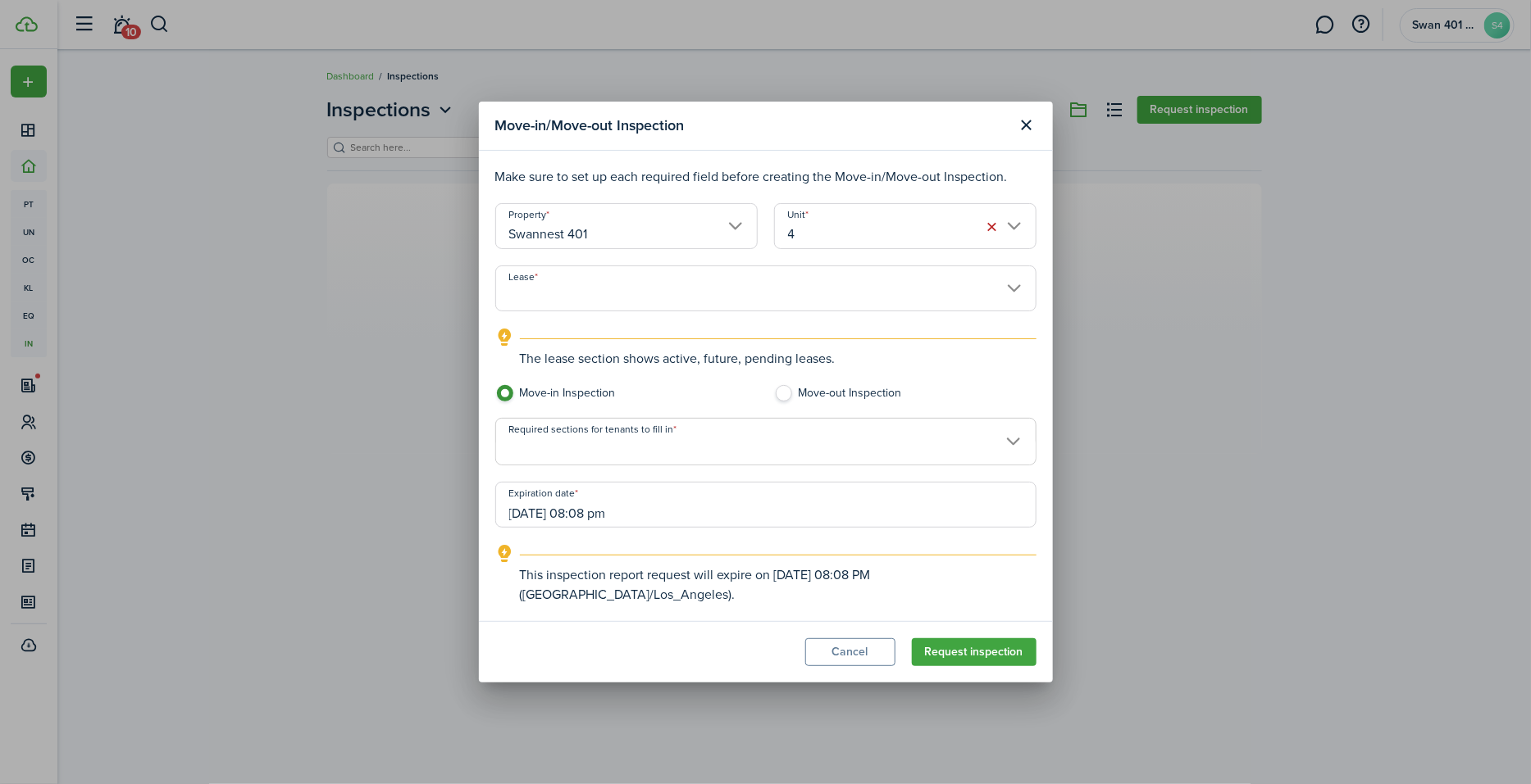
click at [708, 291] on input "Lease" at bounding box center [766, 289] width 542 height 46
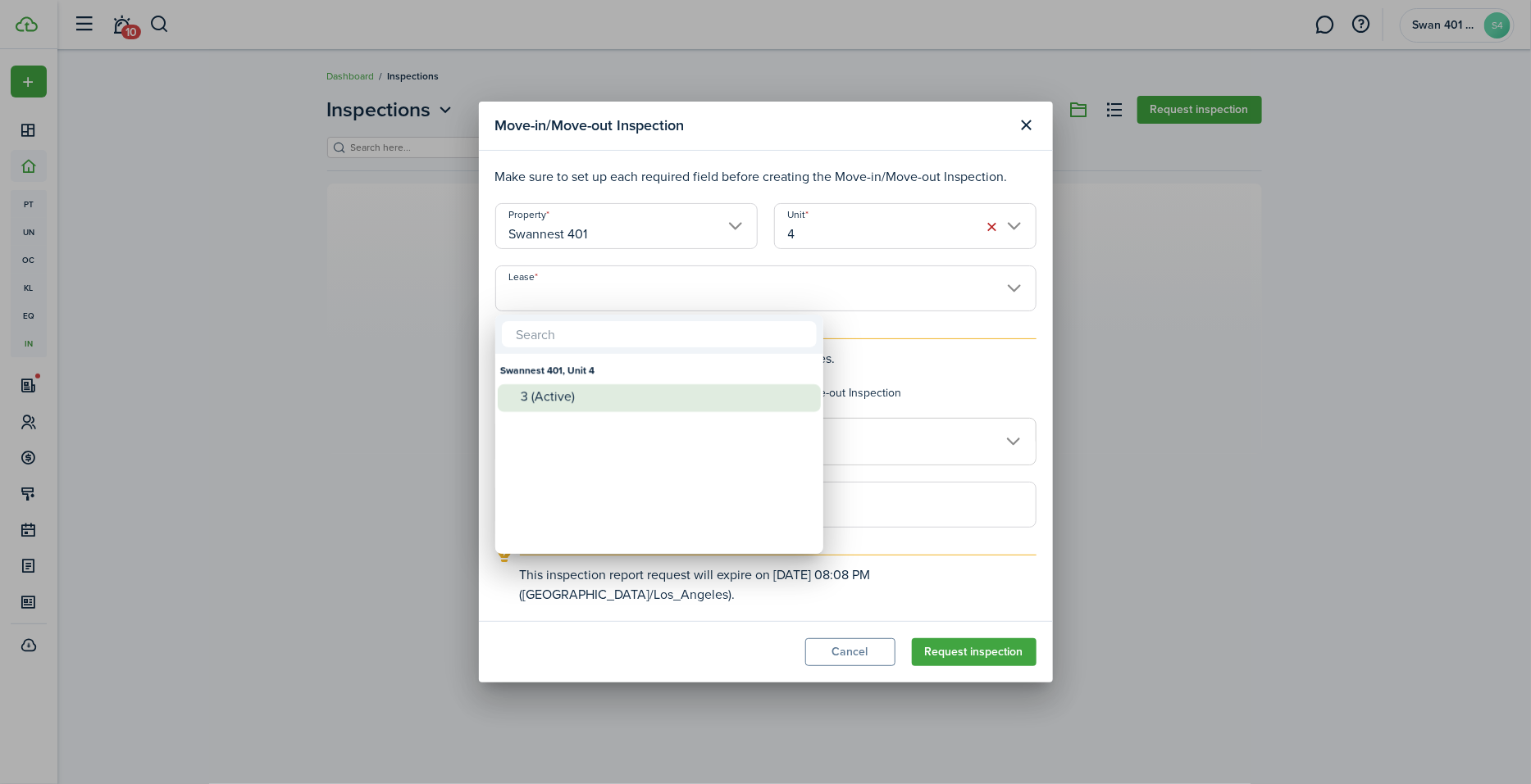
click at [661, 404] on div "3 (Active)" at bounding box center [666, 396] width 291 height 25
type input "Swannest 401, Unit 4. Lease #3 (Active)"
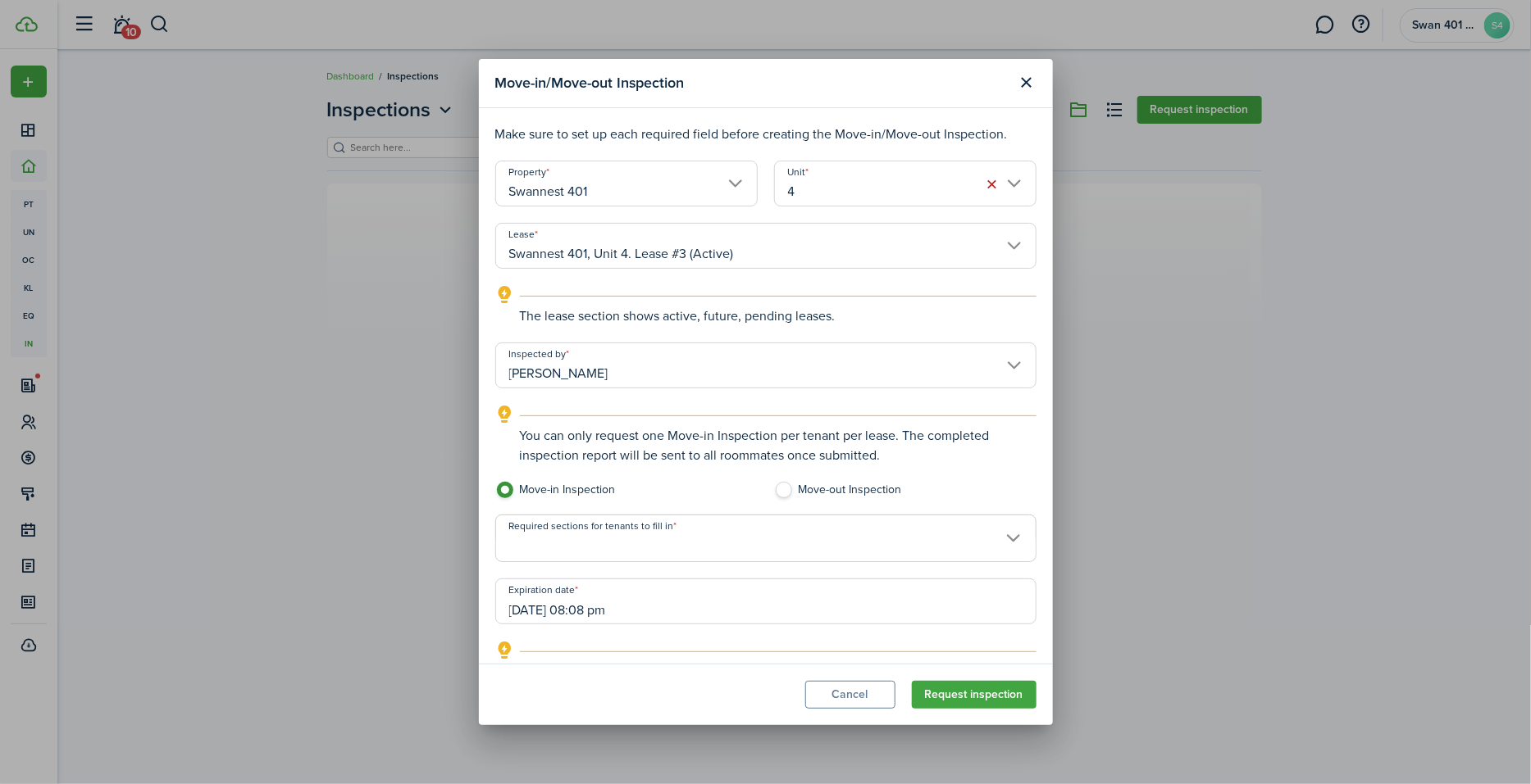
click at [538, 371] on input "[PERSON_NAME]" at bounding box center [766, 366] width 542 height 46
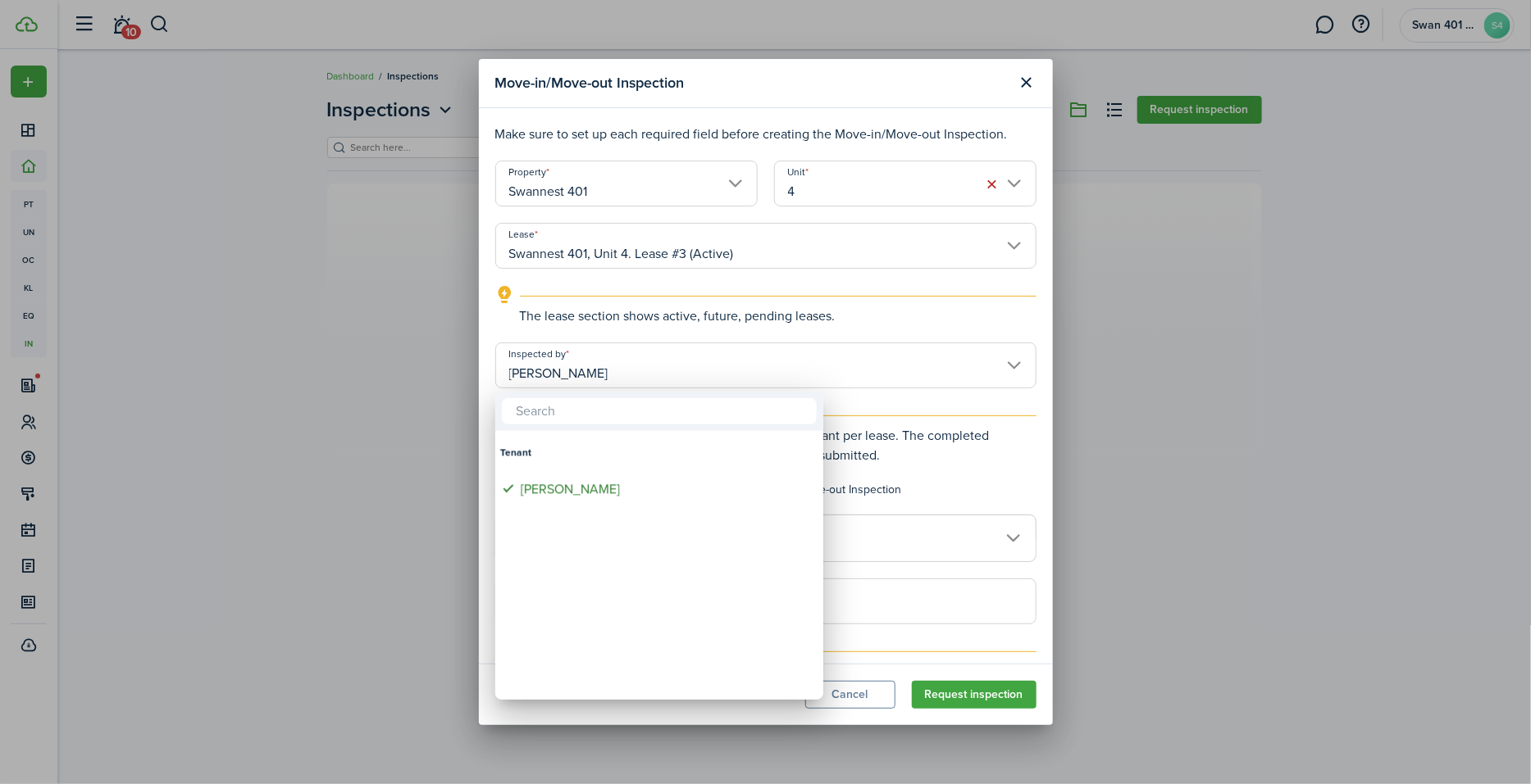
click at [721, 320] on div at bounding box center [766, 392] width 1794 height 1047
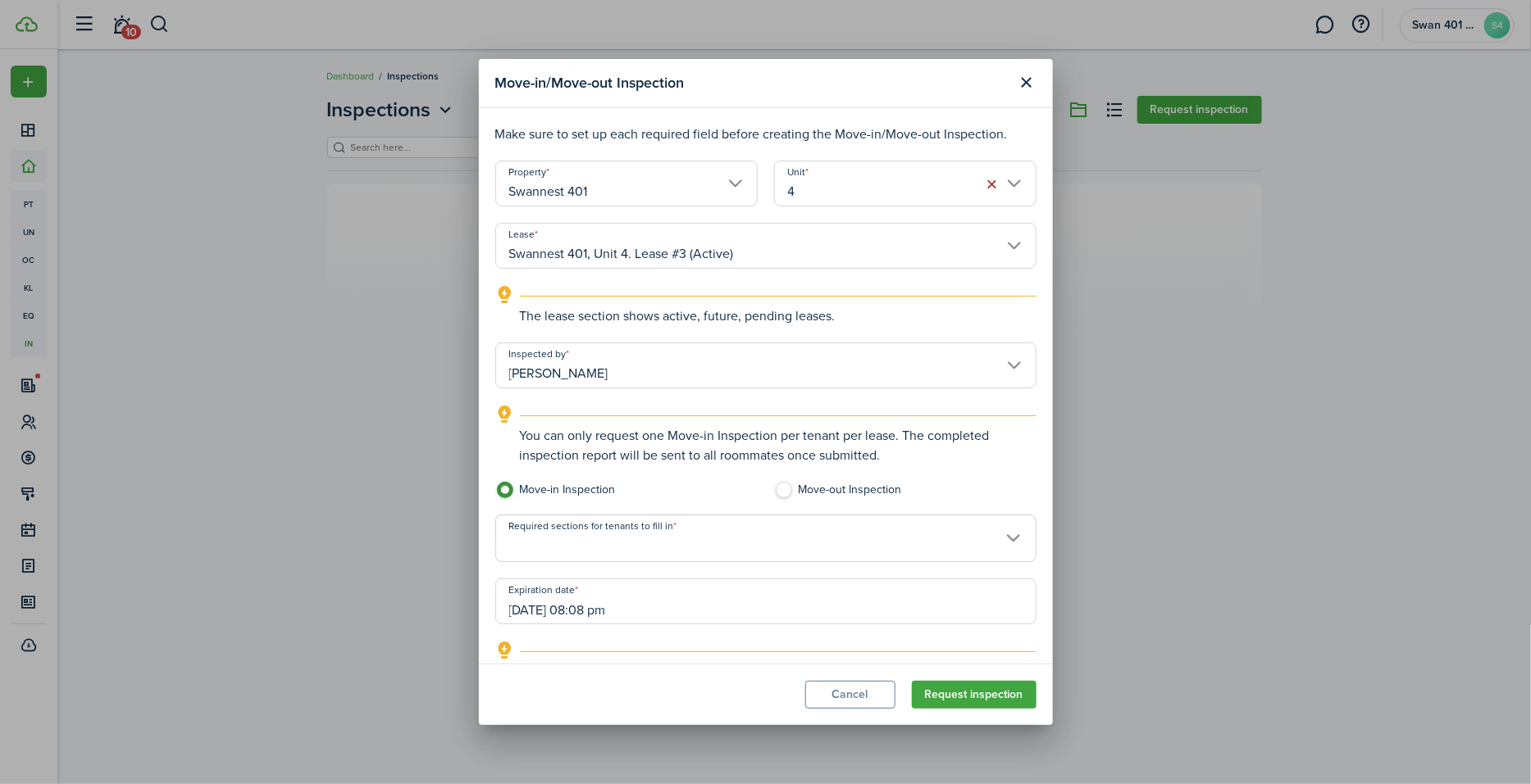
click at [858, 482] on label "Move-out Inspection" at bounding box center [905, 494] width 263 height 25
radio input "false"
radio input "true"
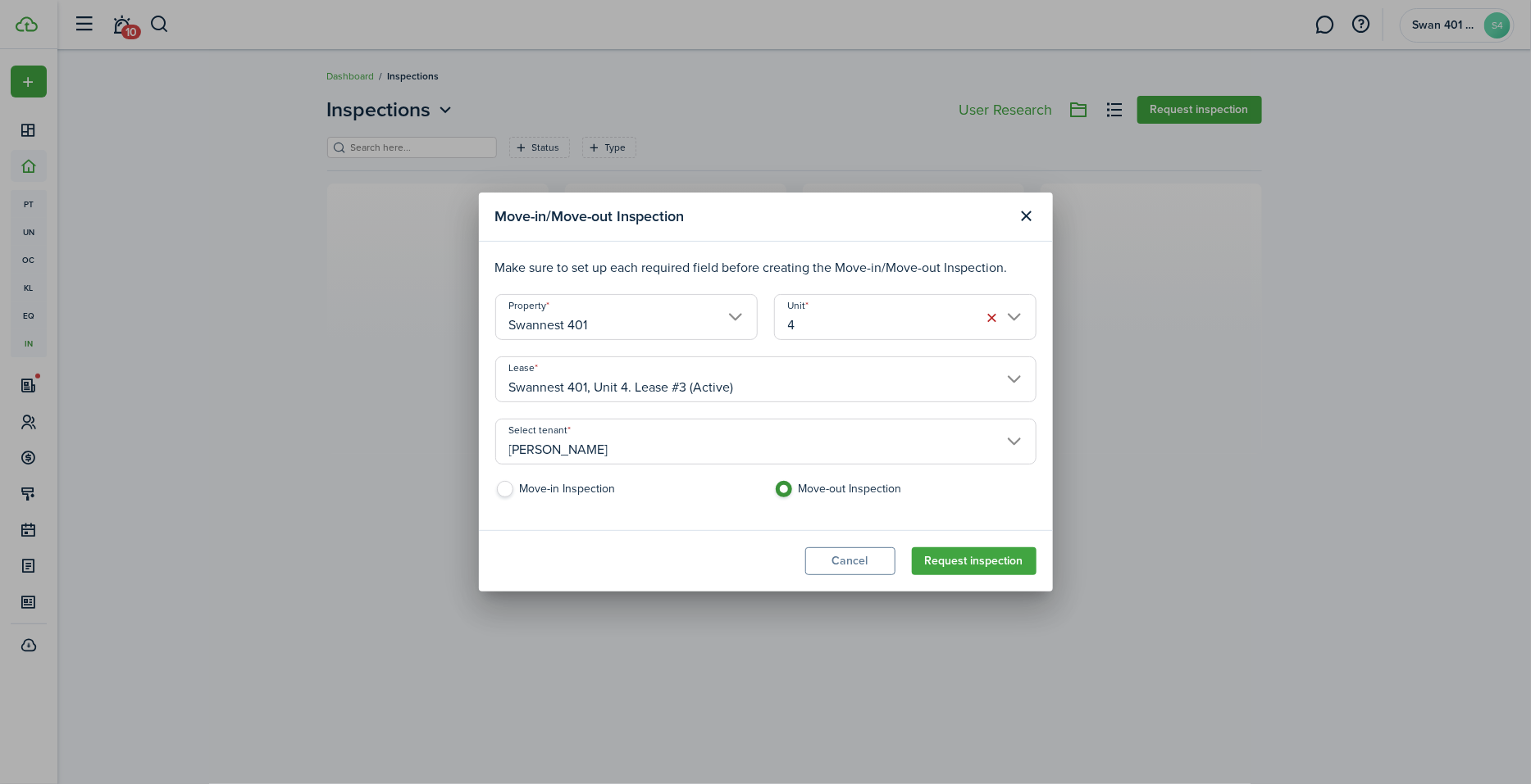
click at [708, 379] on input "Swannest 401, Unit 4. Lease #3 (Active)" at bounding box center [766, 380] width 542 height 46
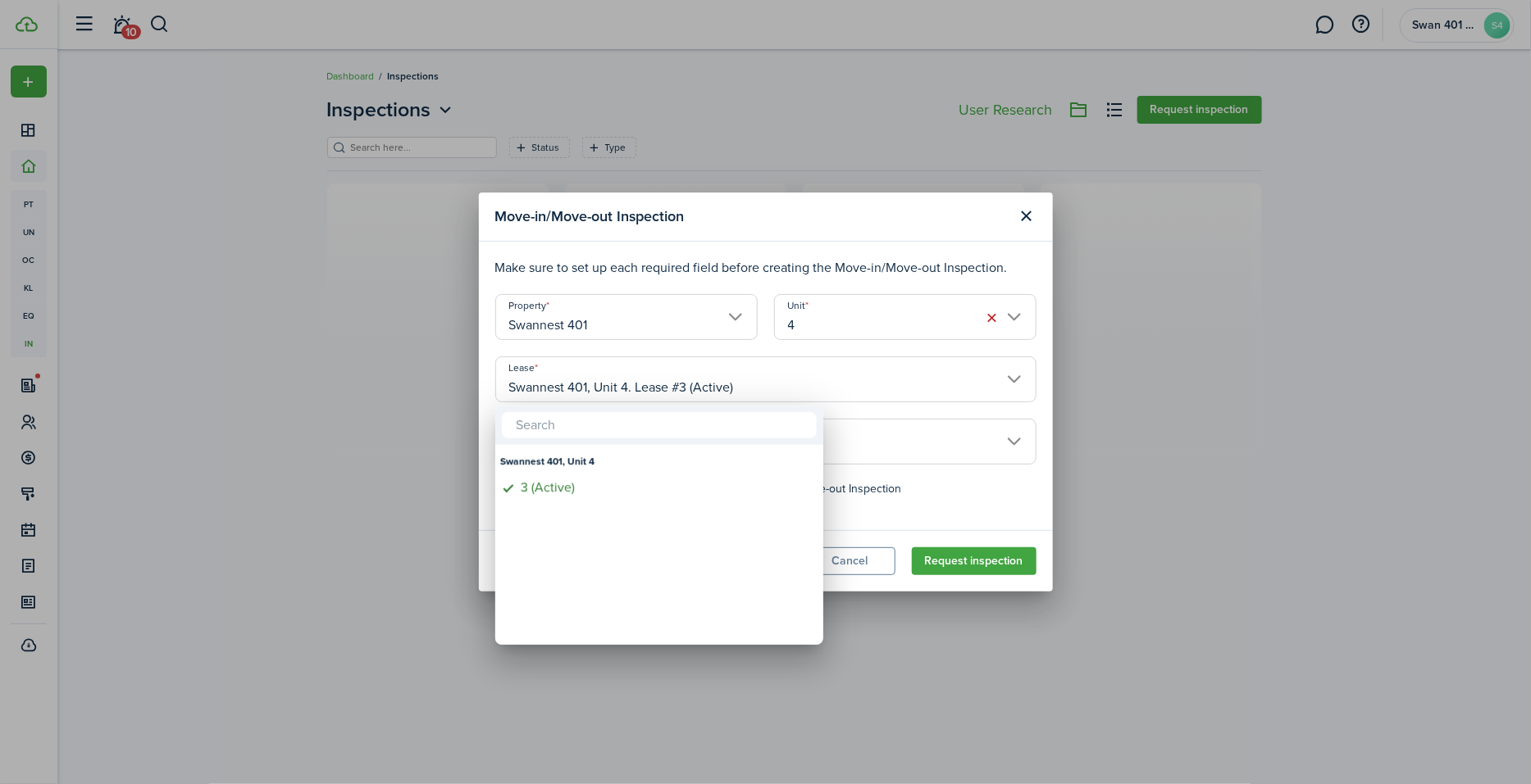
click at [937, 468] on div at bounding box center [766, 392] width 1794 height 1047
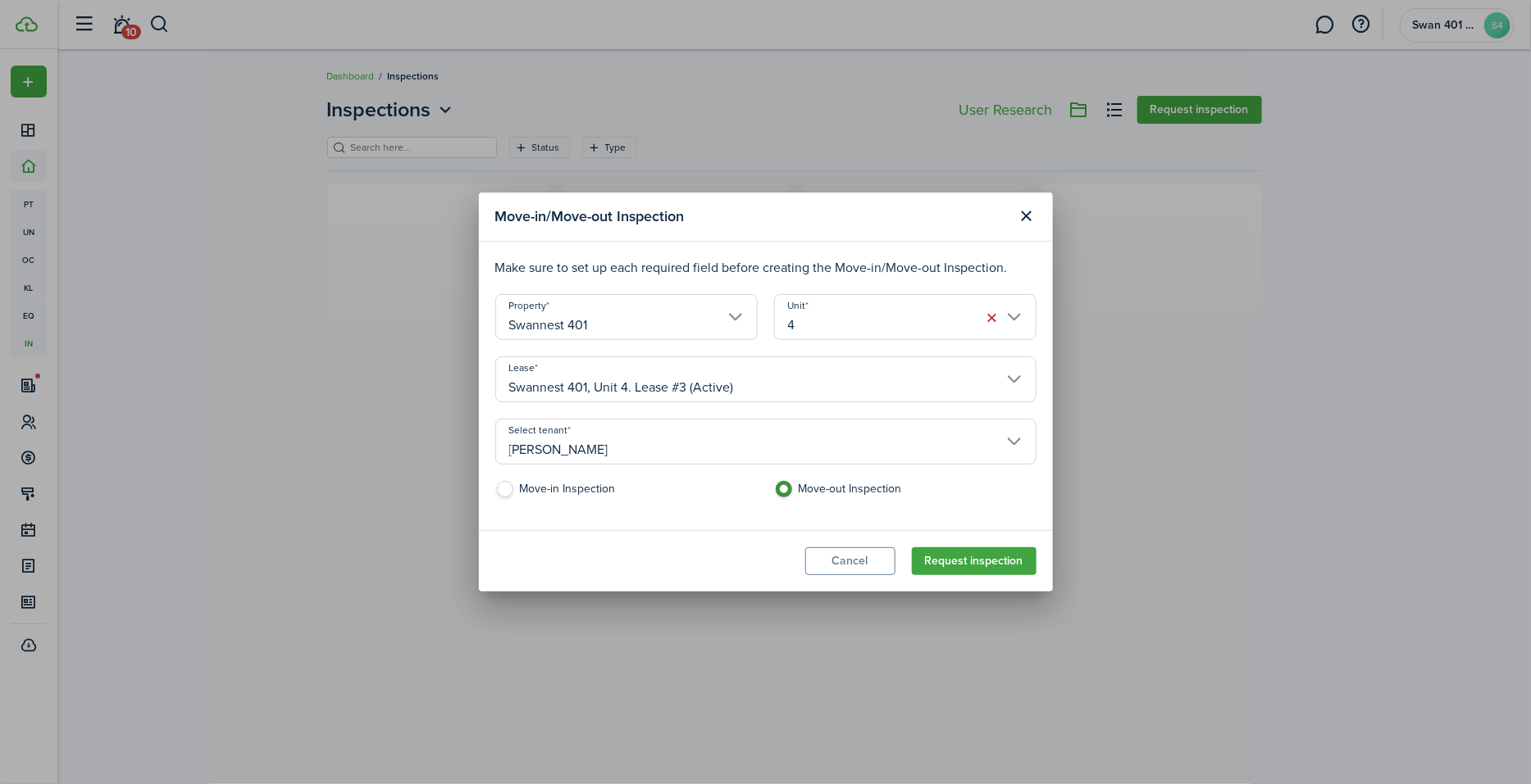
click at [909, 440] on input "[PERSON_NAME]" at bounding box center [766, 441] width 542 height 46
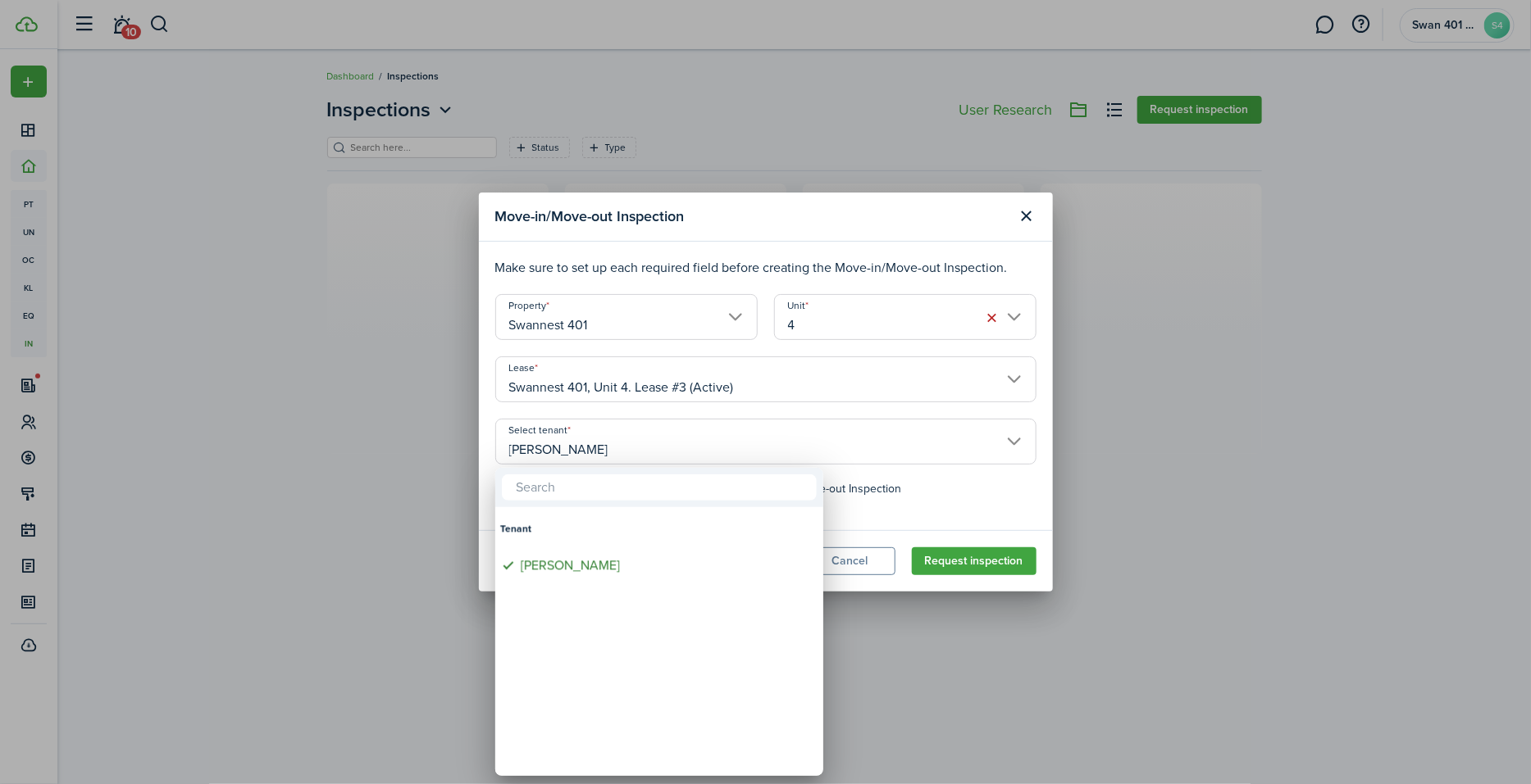
click at [948, 517] on div at bounding box center [766, 392] width 1794 height 1047
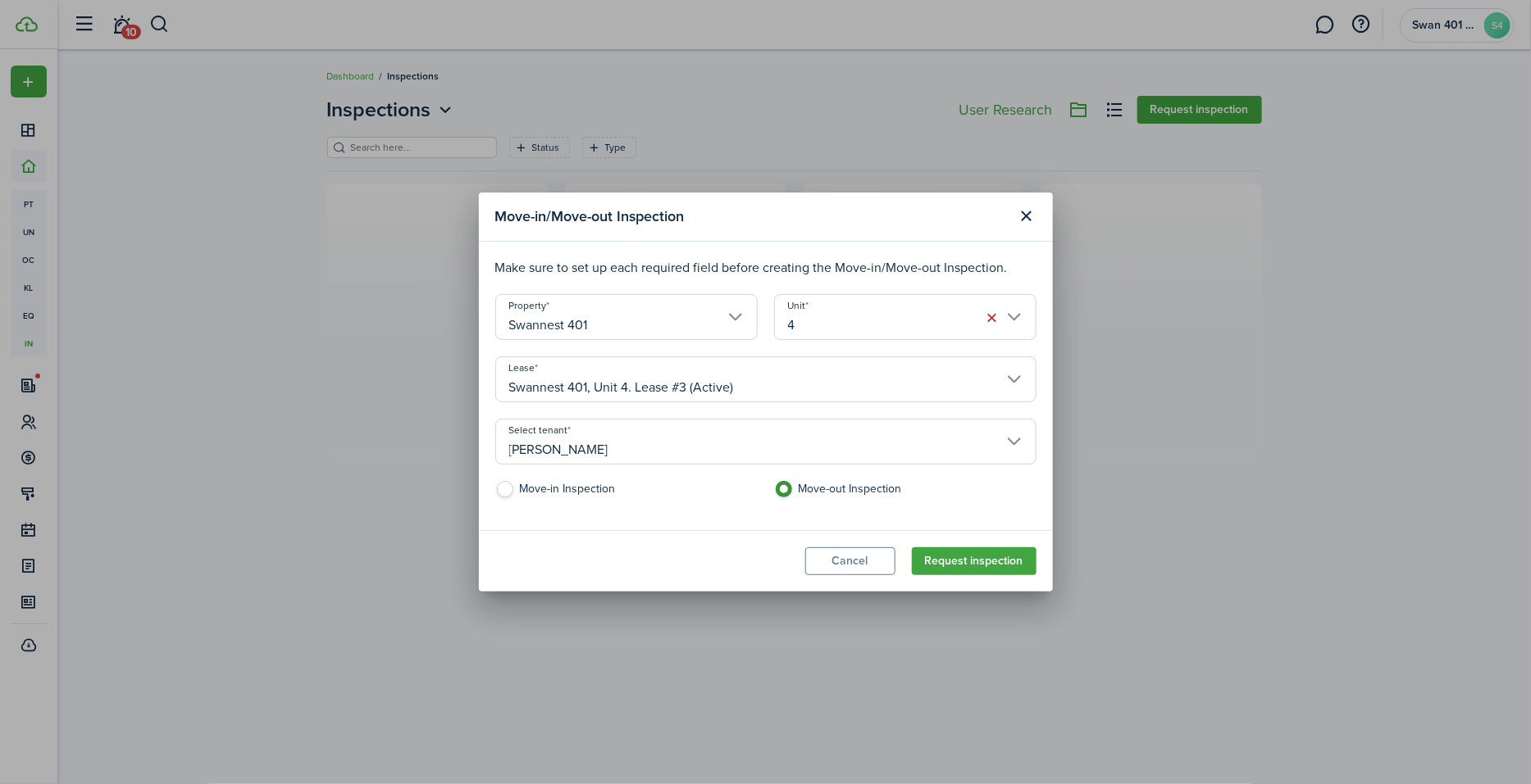
click at [547, 485] on label "Move-in Inspection" at bounding box center [627, 493] width 263 height 25
radio input "true"
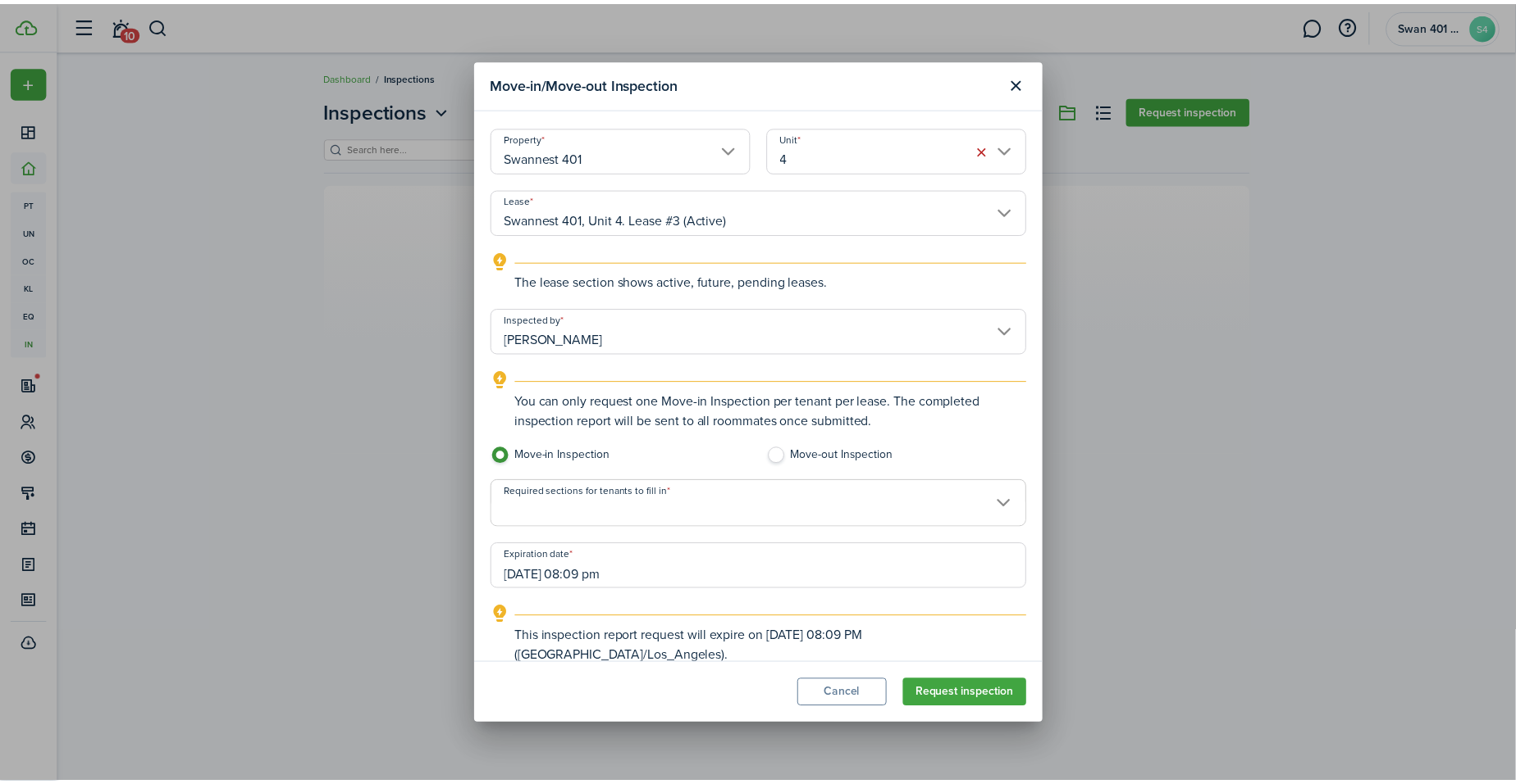
scroll to position [53, 0]
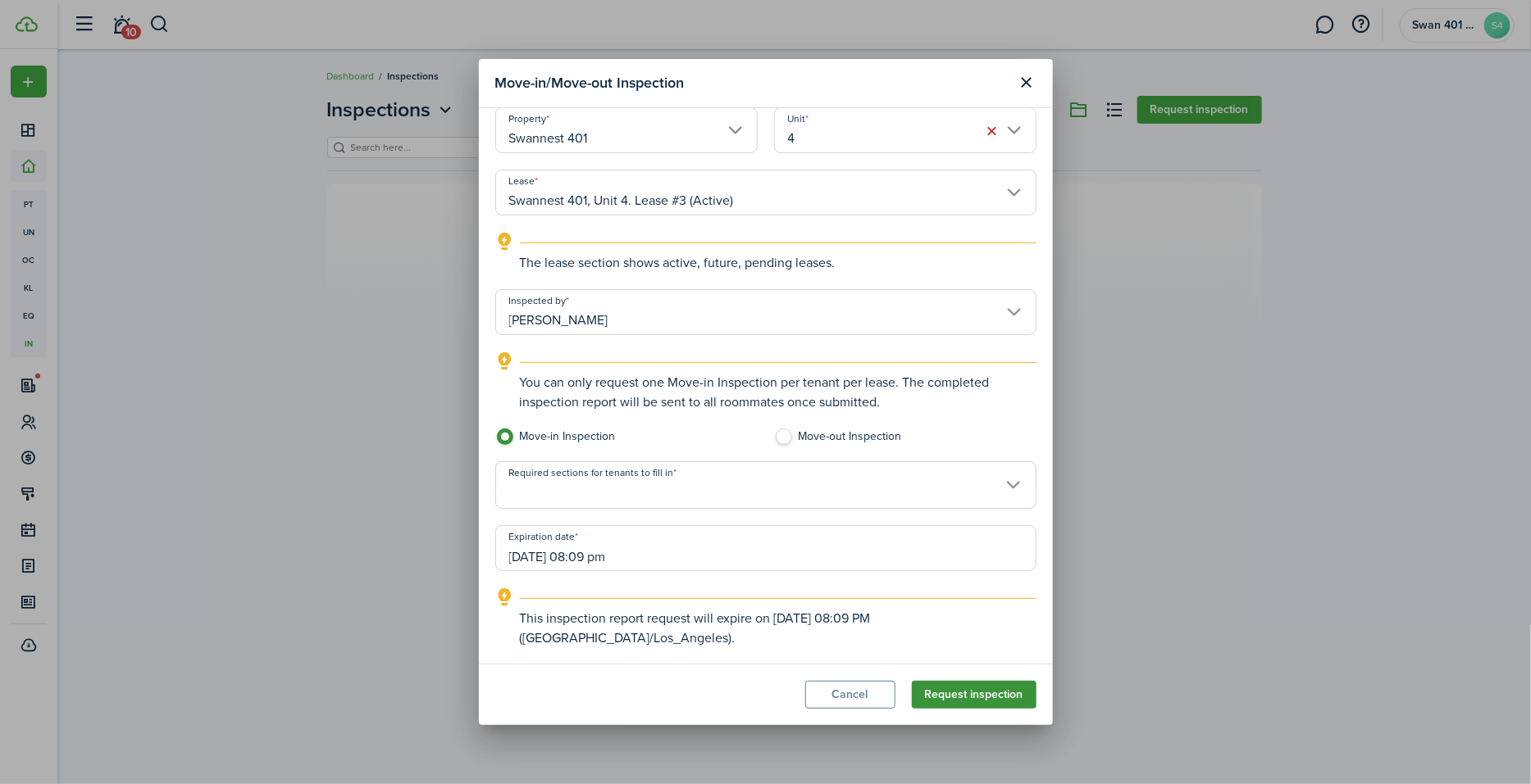
click at [1000, 697] on button "Request inspection" at bounding box center [974, 695] width 125 height 28
click at [651, 482] on span at bounding box center [766, 494] width 540 height 28
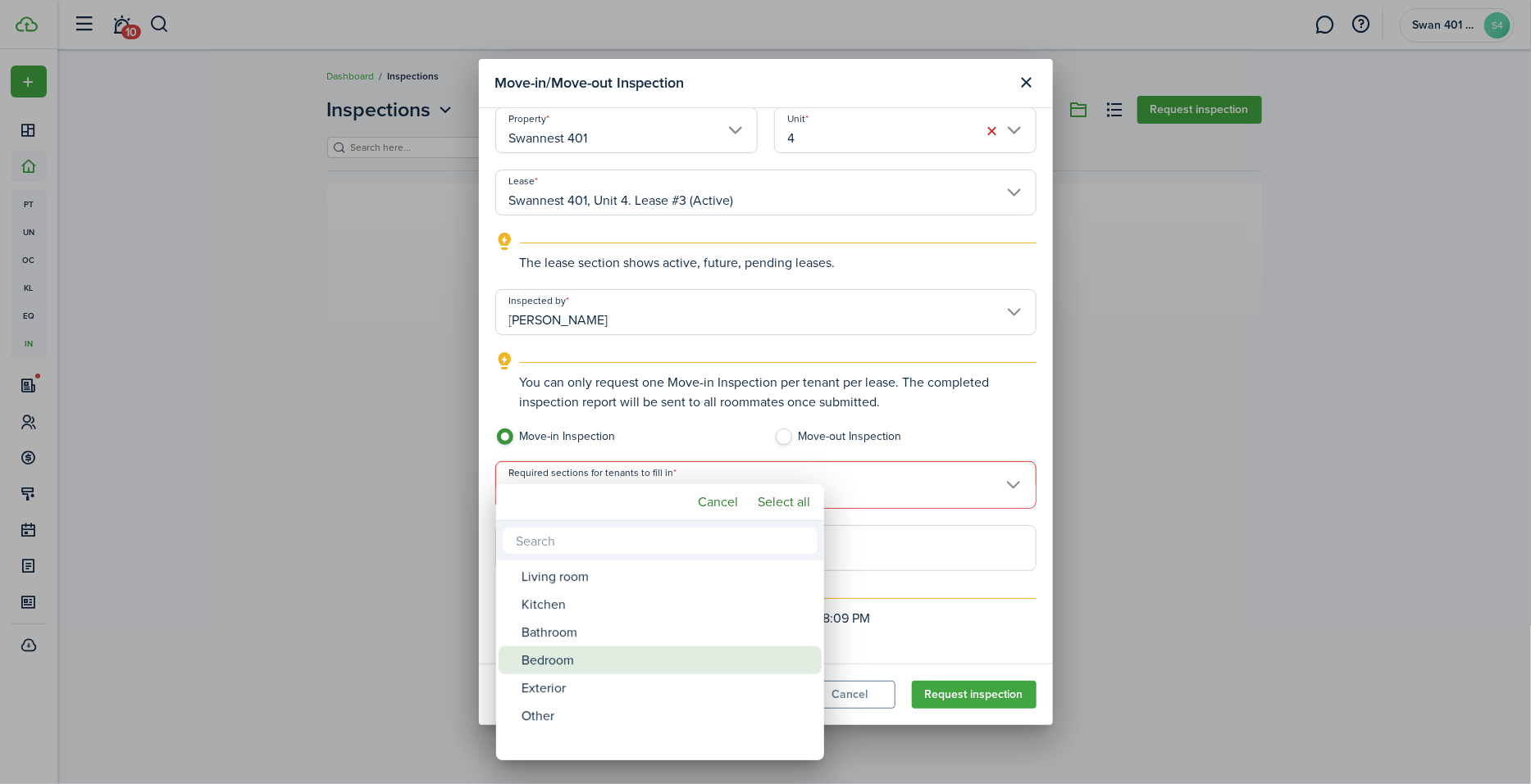
click at [612, 661] on div "Bedroom" at bounding box center [667, 661] width 291 height 28
click at [613, 624] on div "Bathroom" at bounding box center [667, 633] width 291 height 28
type input "Bedroom, Bathroom"
click at [993, 695] on div at bounding box center [766, 392] width 1794 height 1047
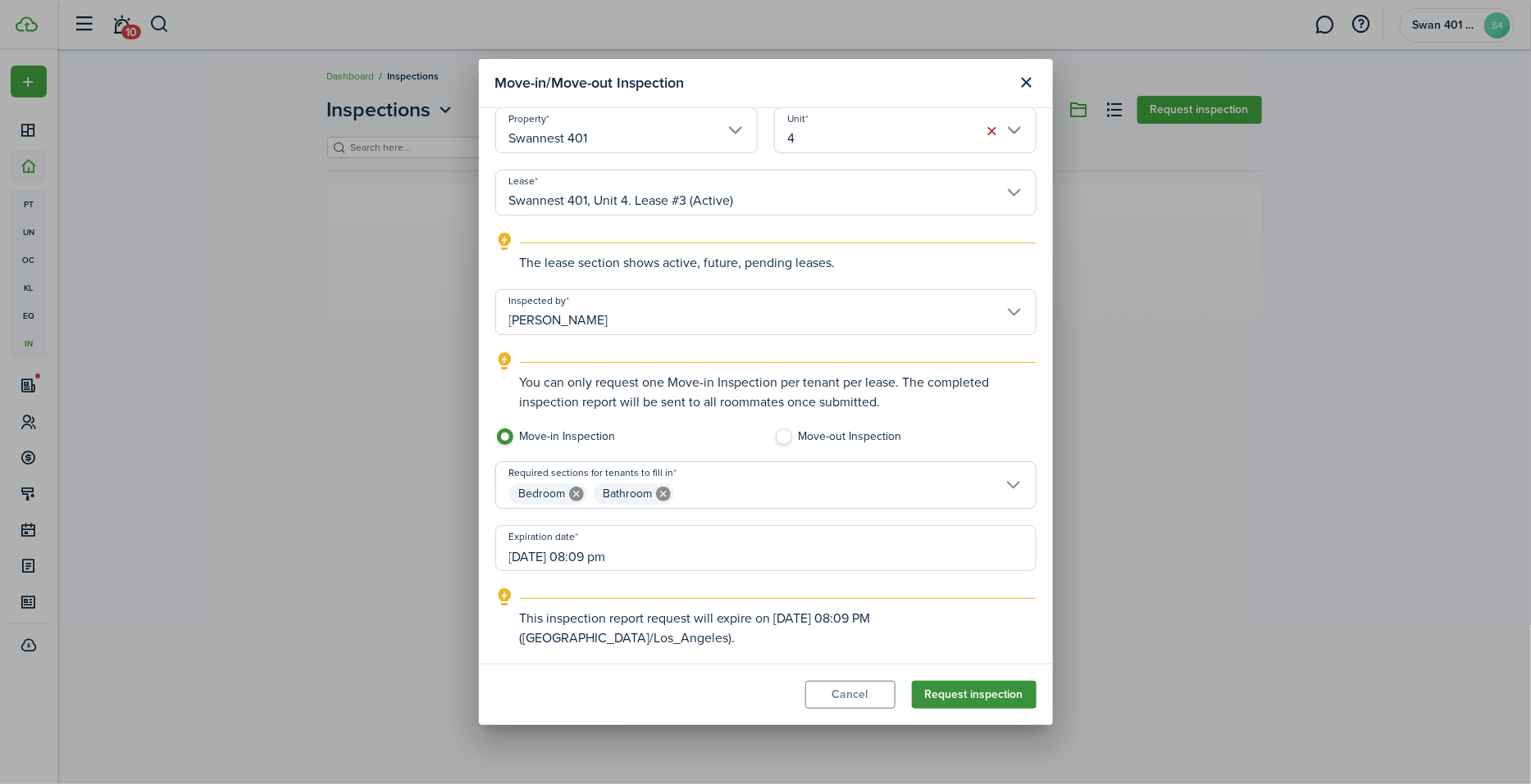
click at [984, 696] on button "Request inspection" at bounding box center [974, 695] width 125 height 28
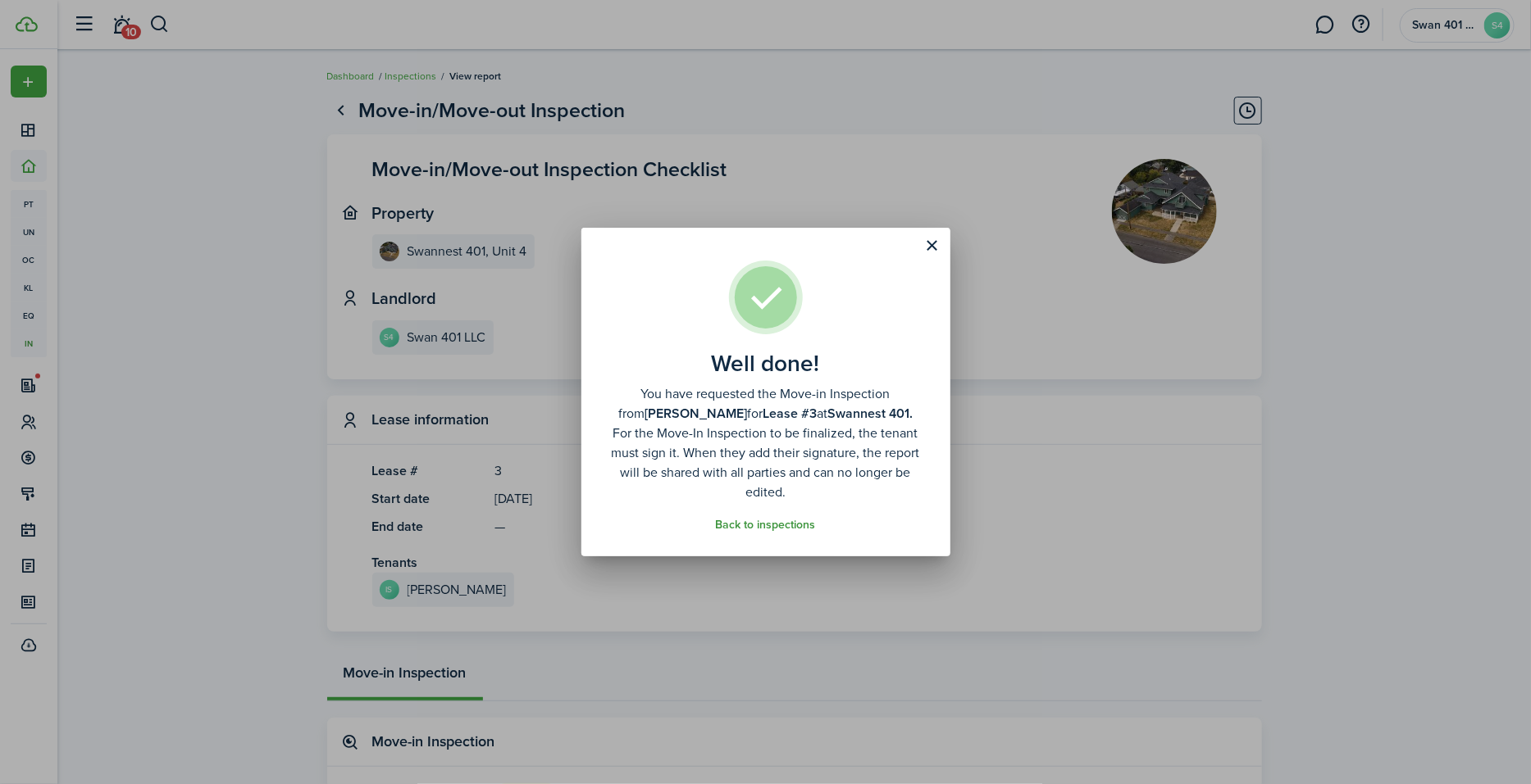
click at [772, 527] on link "Back to inspections" at bounding box center [766, 525] width 100 height 13
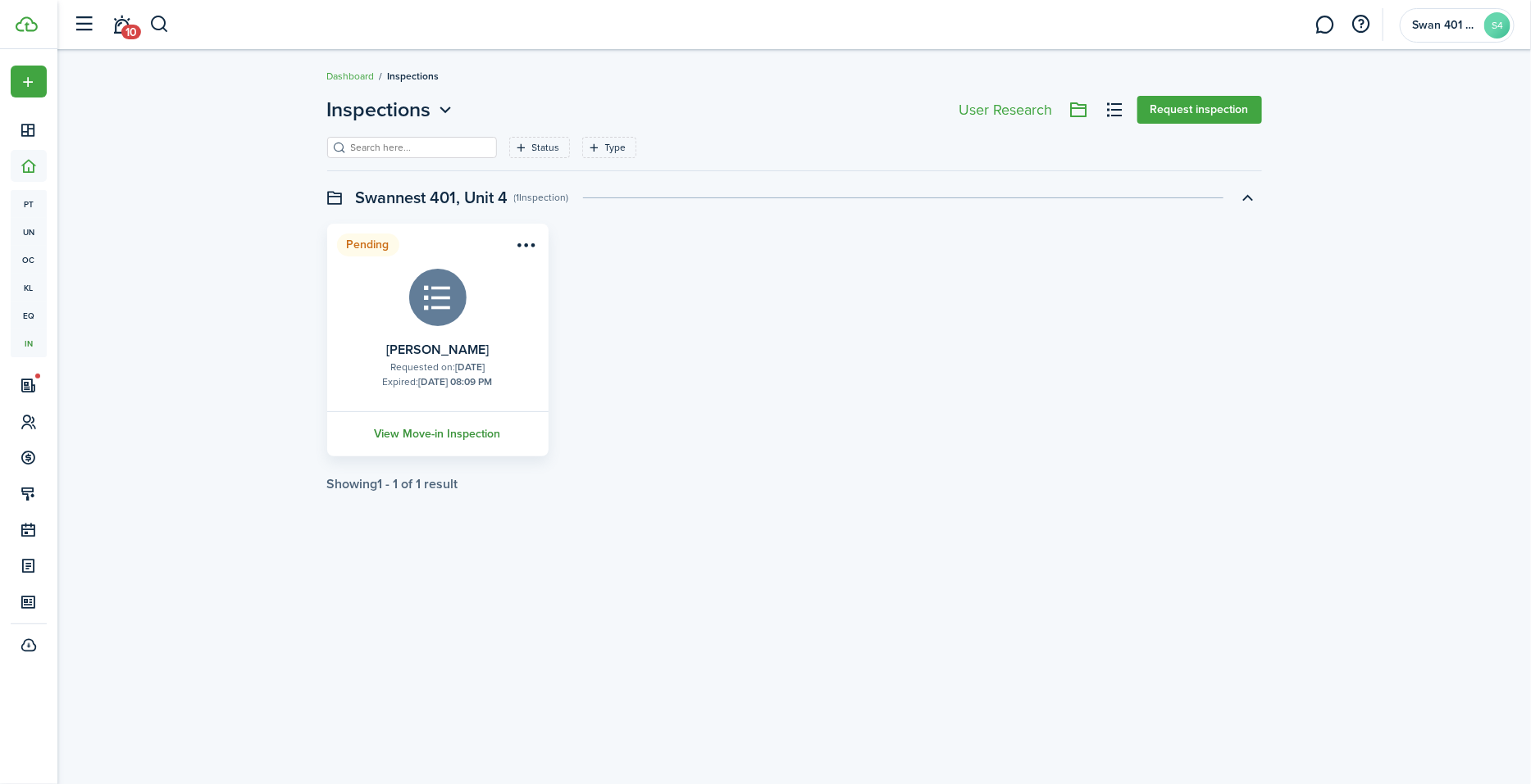
click at [461, 430] on link "View Move-in Inspection" at bounding box center [438, 433] width 227 height 45
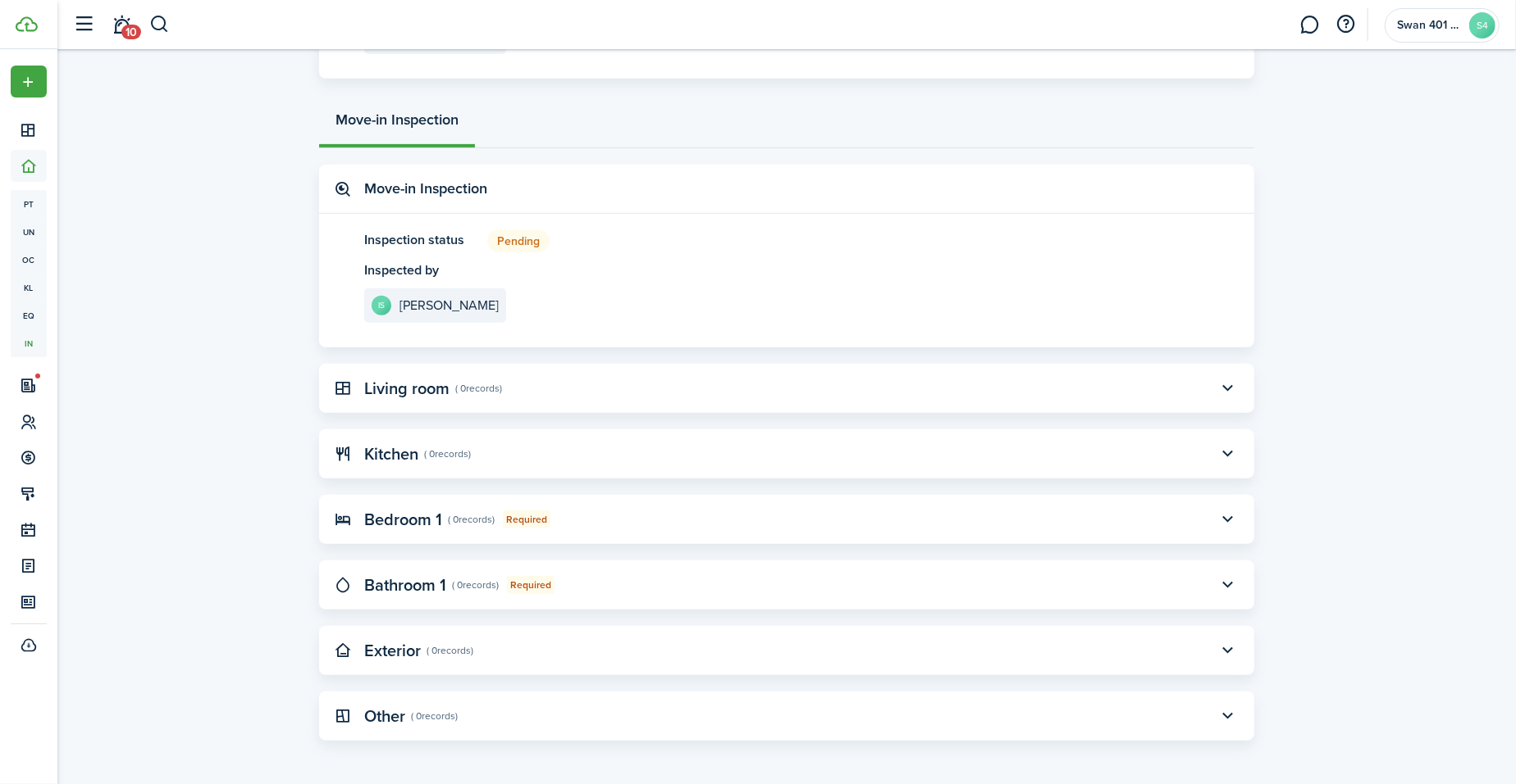
scroll to position [555, 0]
click at [1231, 512] on button "button" at bounding box center [1228, 518] width 28 height 28
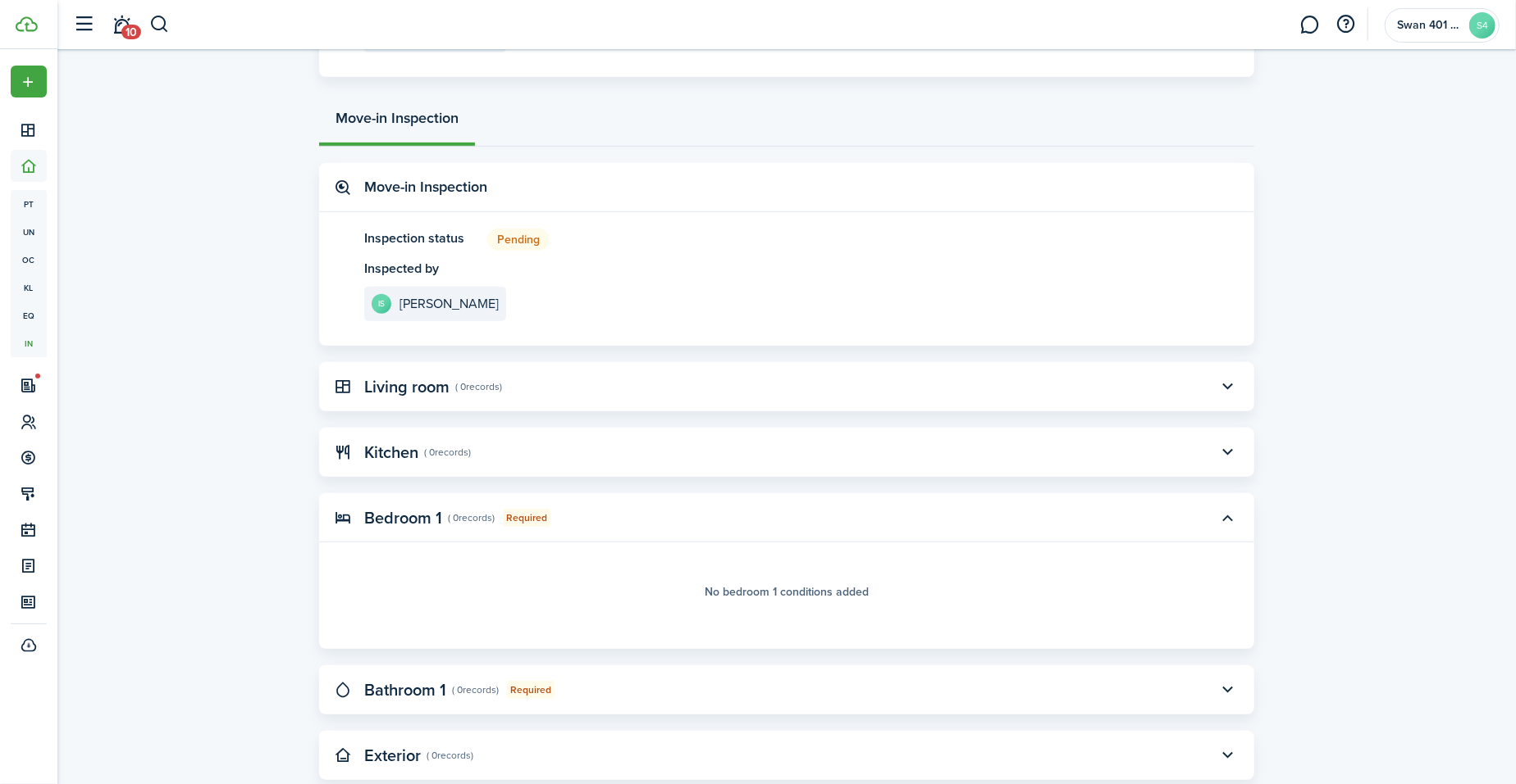
scroll to position [623, 0]
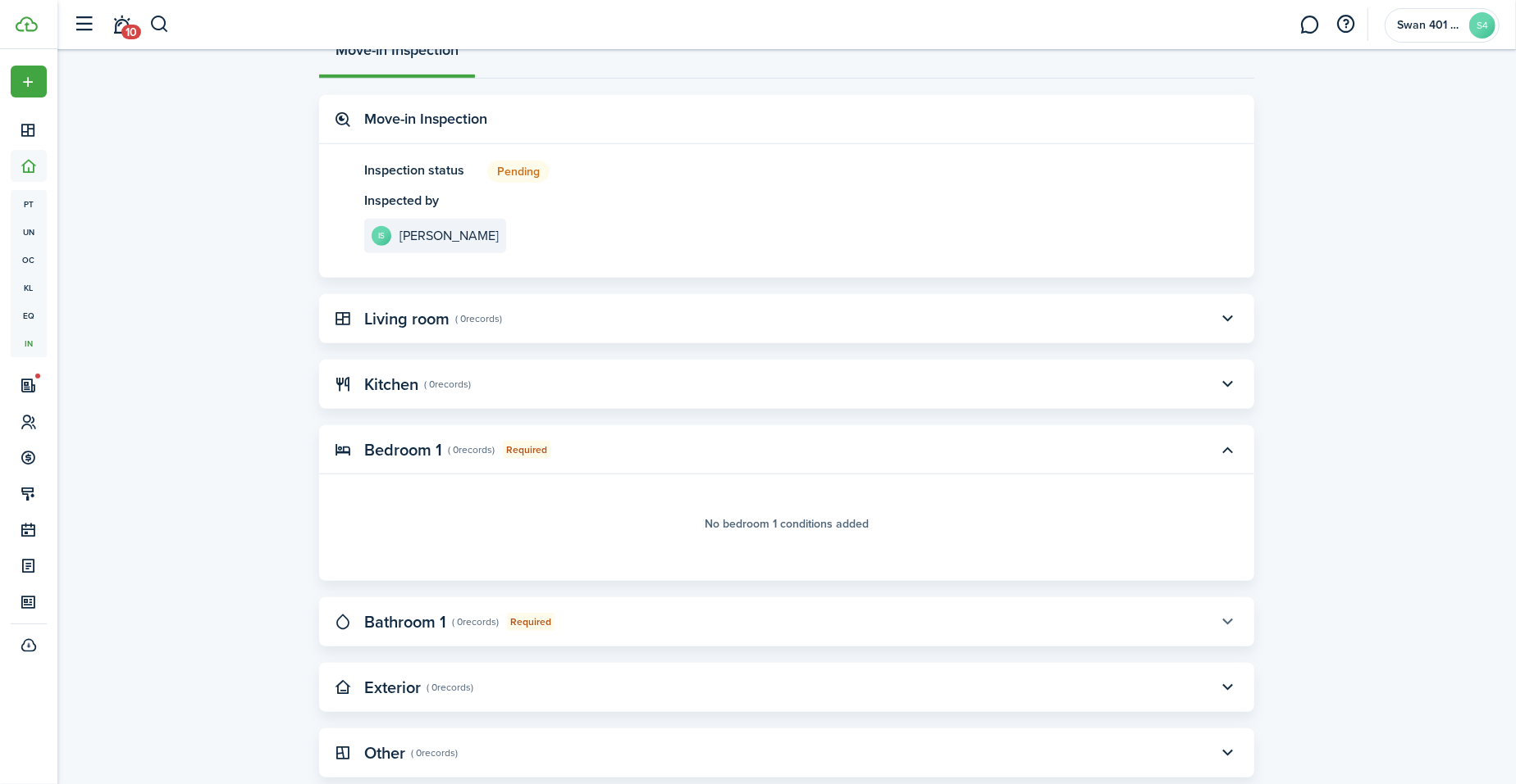
click at [1214, 620] on button "button" at bounding box center [1228, 622] width 28 height 28
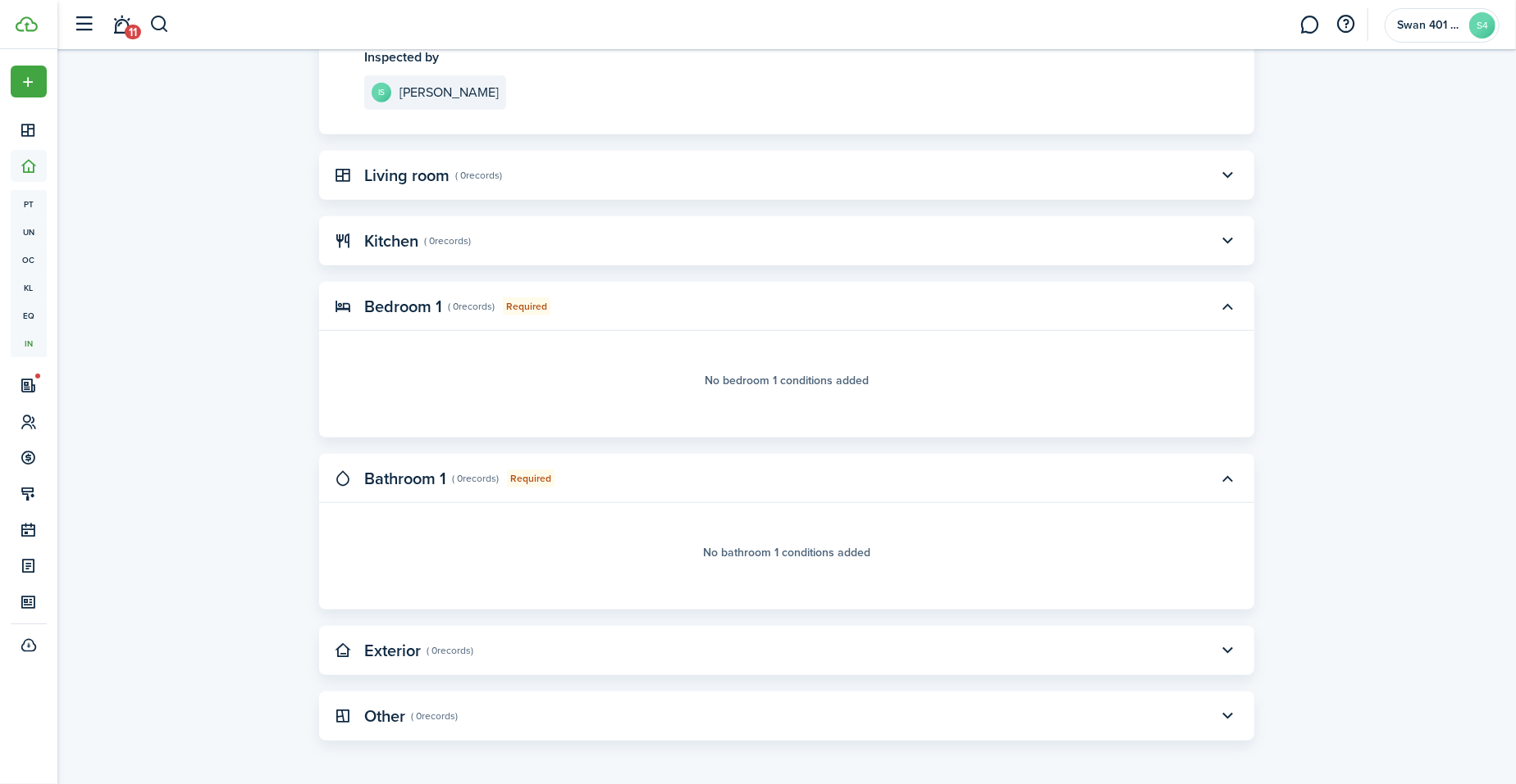
scroll to position [768, 0]
